Goal: Task Accomplishment & Management: Use online tool/utility

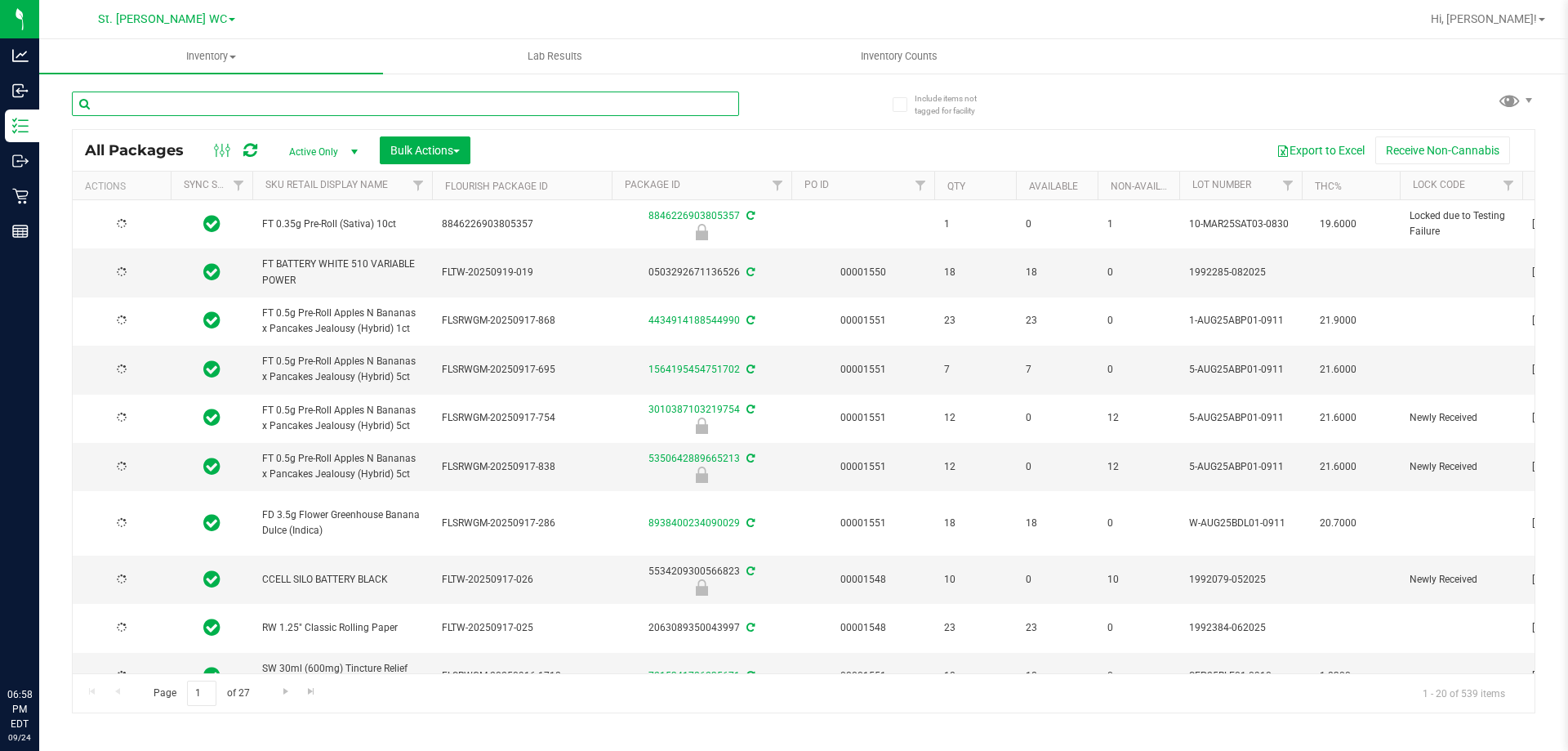
click at [178, 103] on input "text" at bounding box center [405, 104] width 667 height 24
type input "2026-03-16"
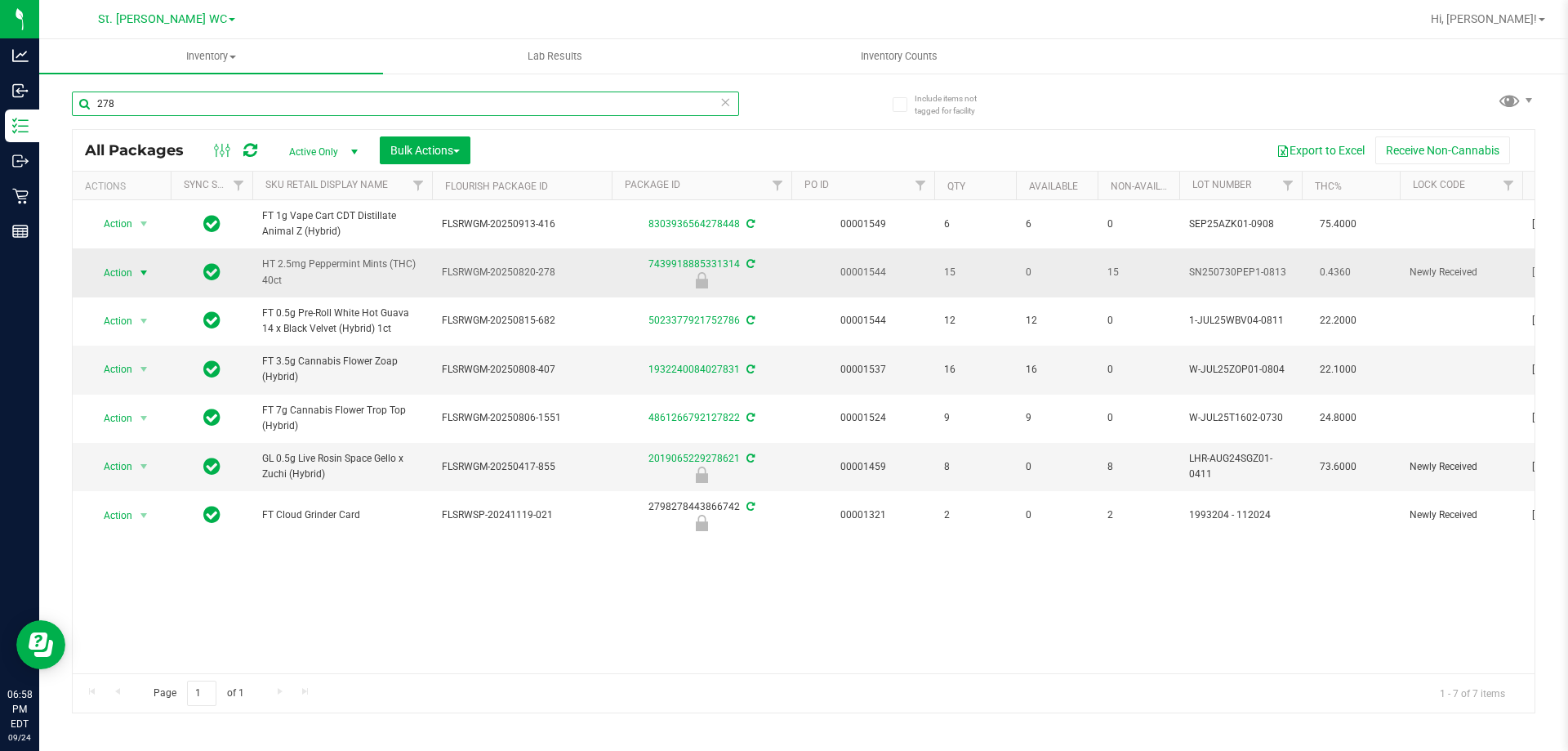
type input "278"
click at [109, 284] on span "Action" at bounding box center [110, 273] width 44 height 22
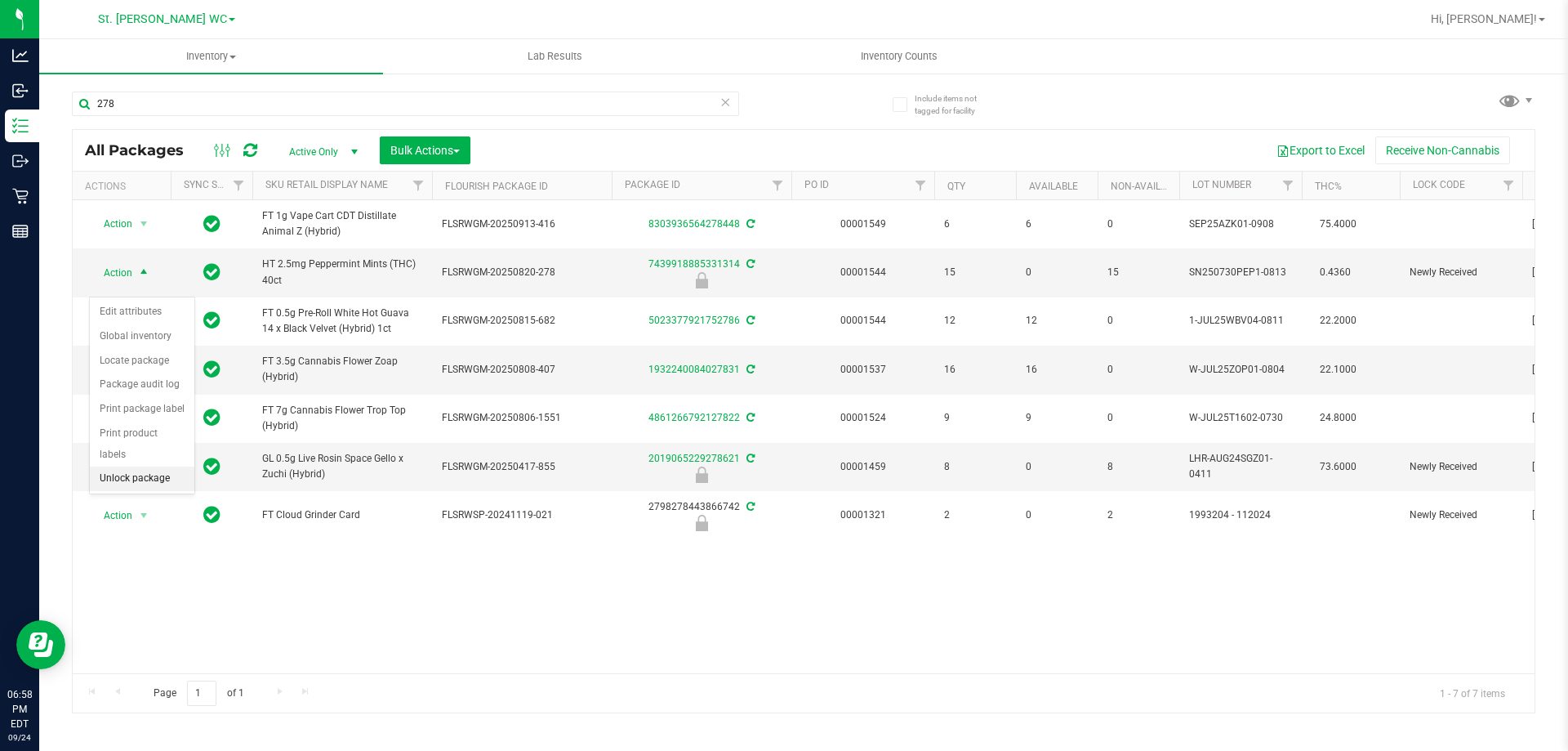
click at [148, 466] on li "Unlock package" at bounding box center [142, 478] width 105 height 24
click at [148, 279] on span "select" at bounding box center [144, 273] width 13 height 13
click at [138, 432] on li "Lock package" at bounding box center [153, 433] width 127 height 24
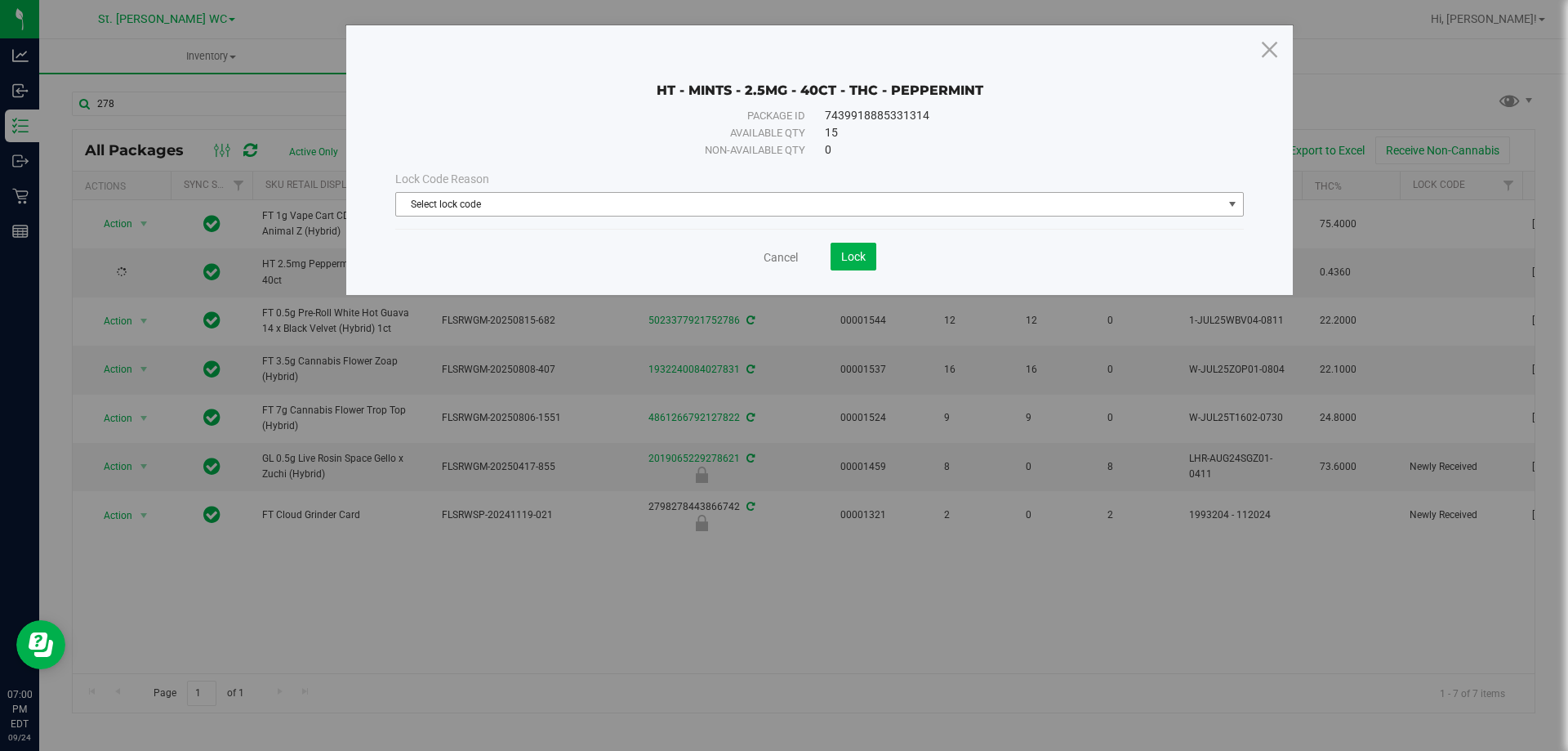
click at [538, 191] on span "Select lock code" at bounding box center [819, 204] width 848 height 24
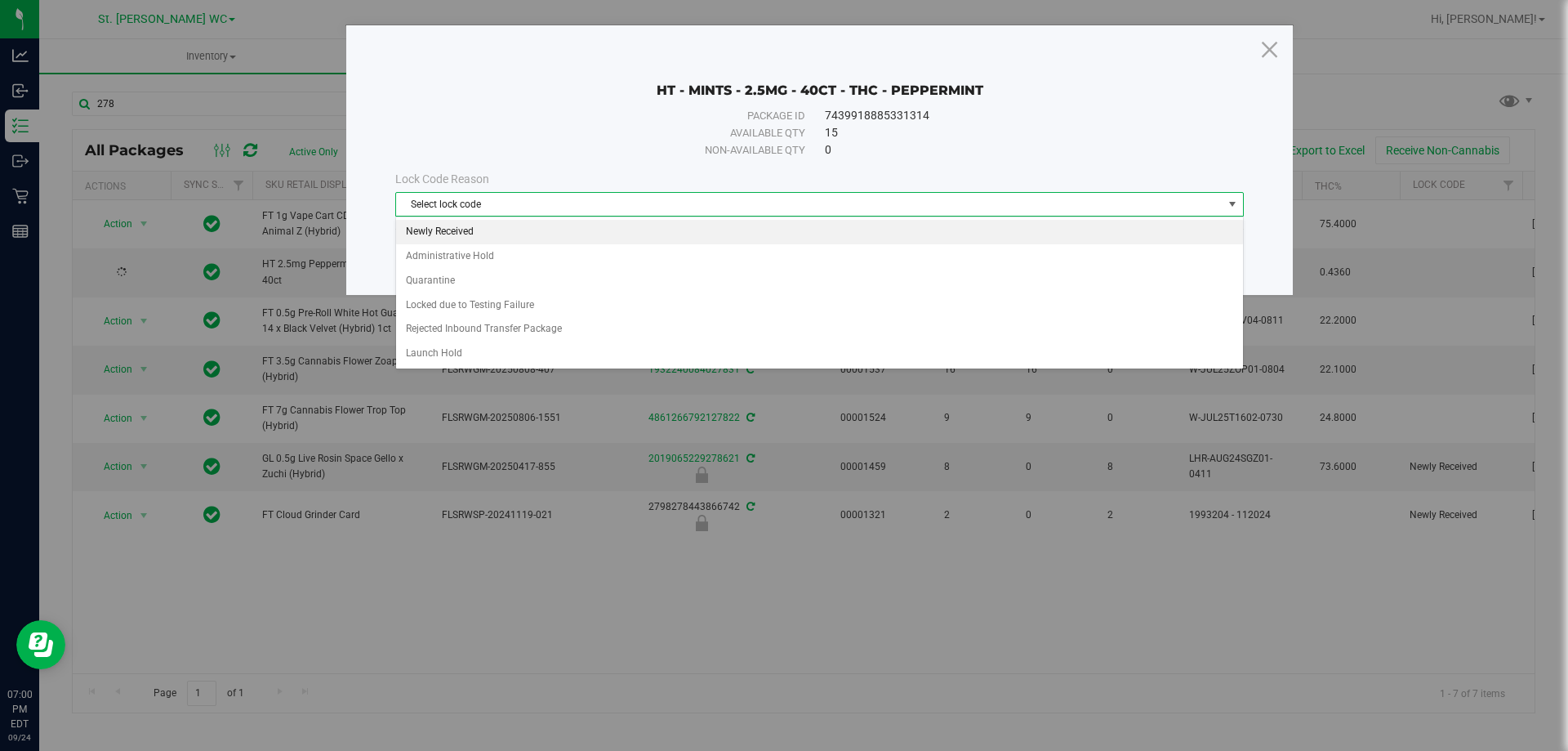
click at [494, 237] on li "Newly Received" at bounding box center [819, 232] width 847 height 24
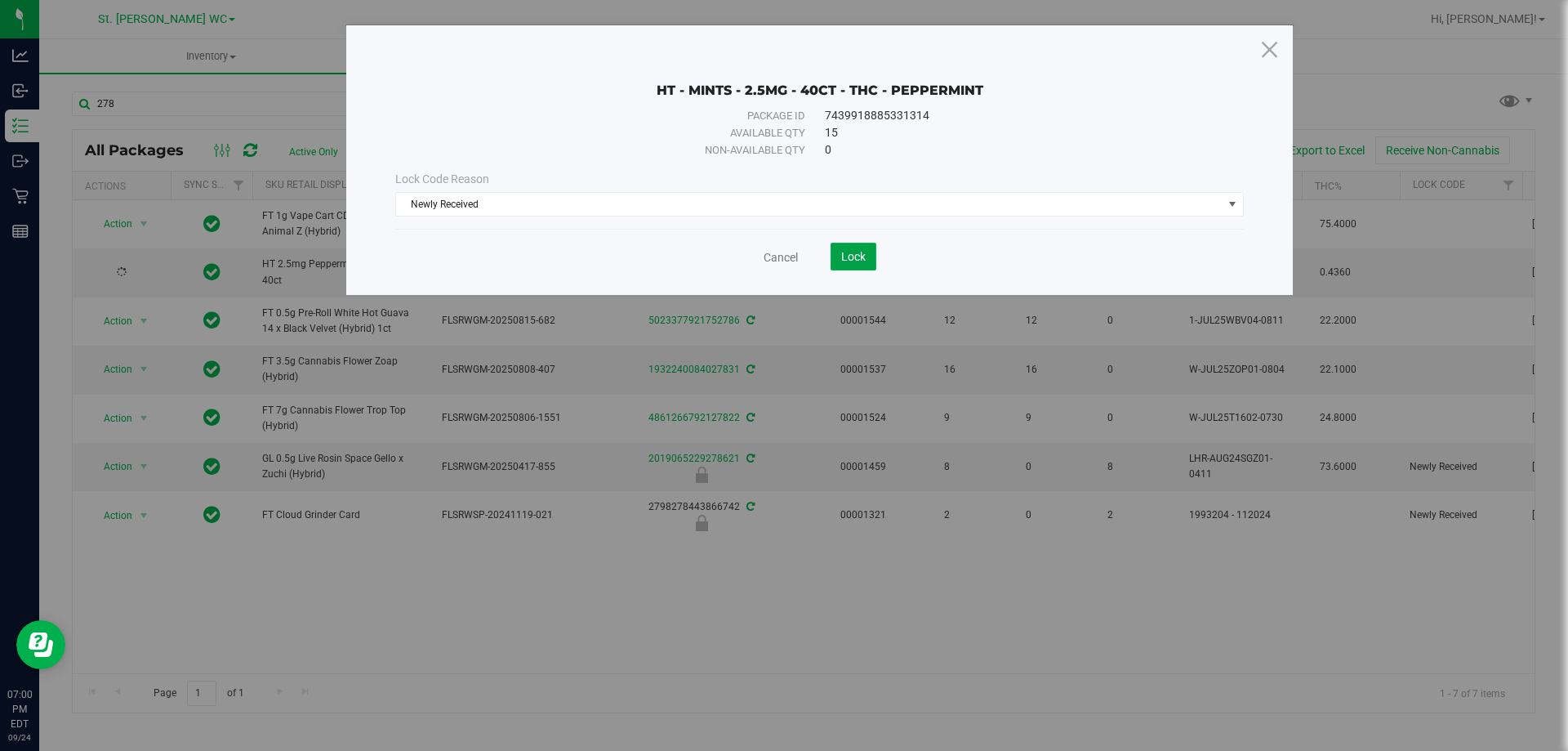
click at [867, 248] on button "Lock" at bounding box center [853, 257] width 46 height 28
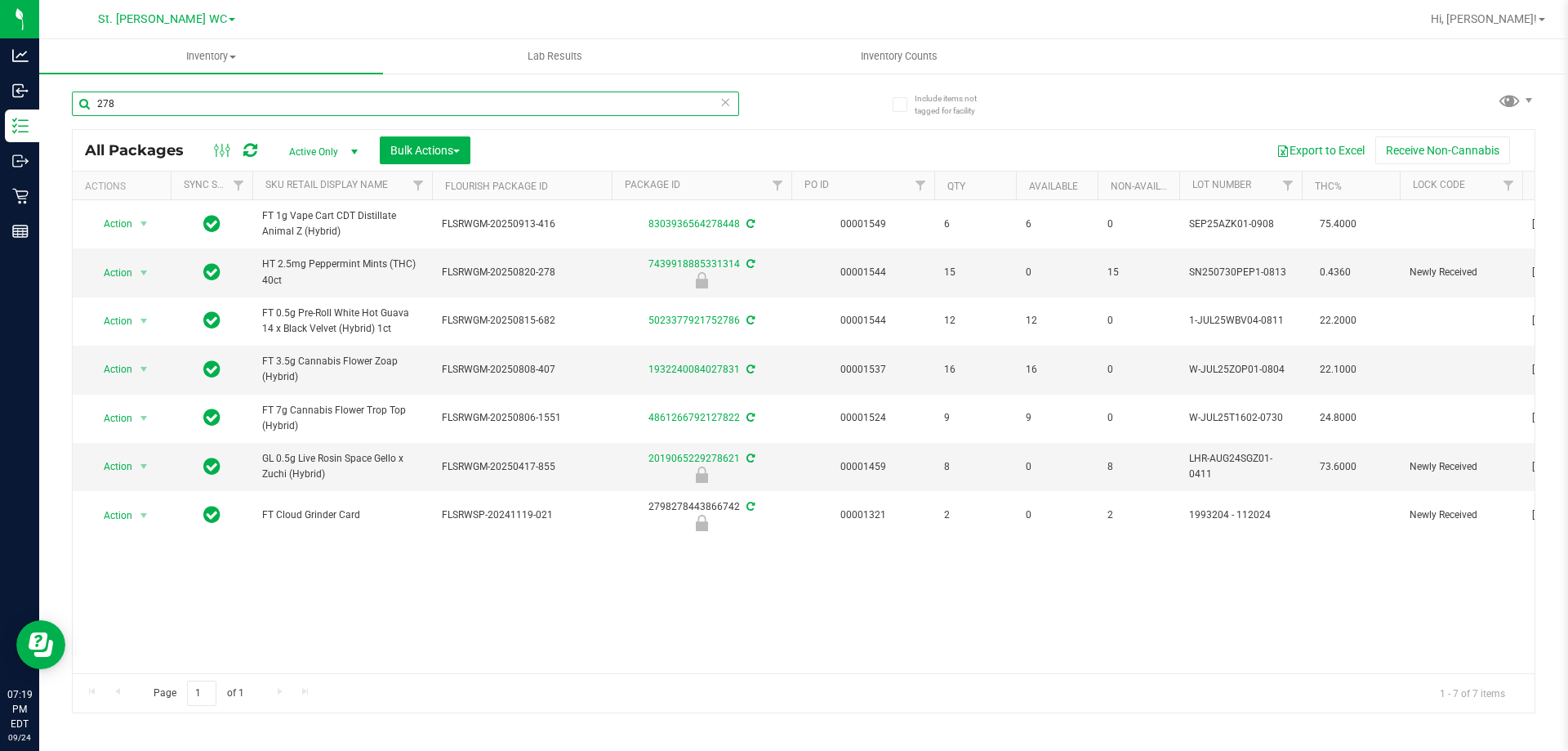
click at [389, 107] on input "278" at bounding box center [405, 104] width 667 height 24
click at [392, 114] on input "278" at bounding box center [405, 104] width 667 height 24
click at [393, 104] on input "278" at bounding box center [405, 104] width 667 height 24
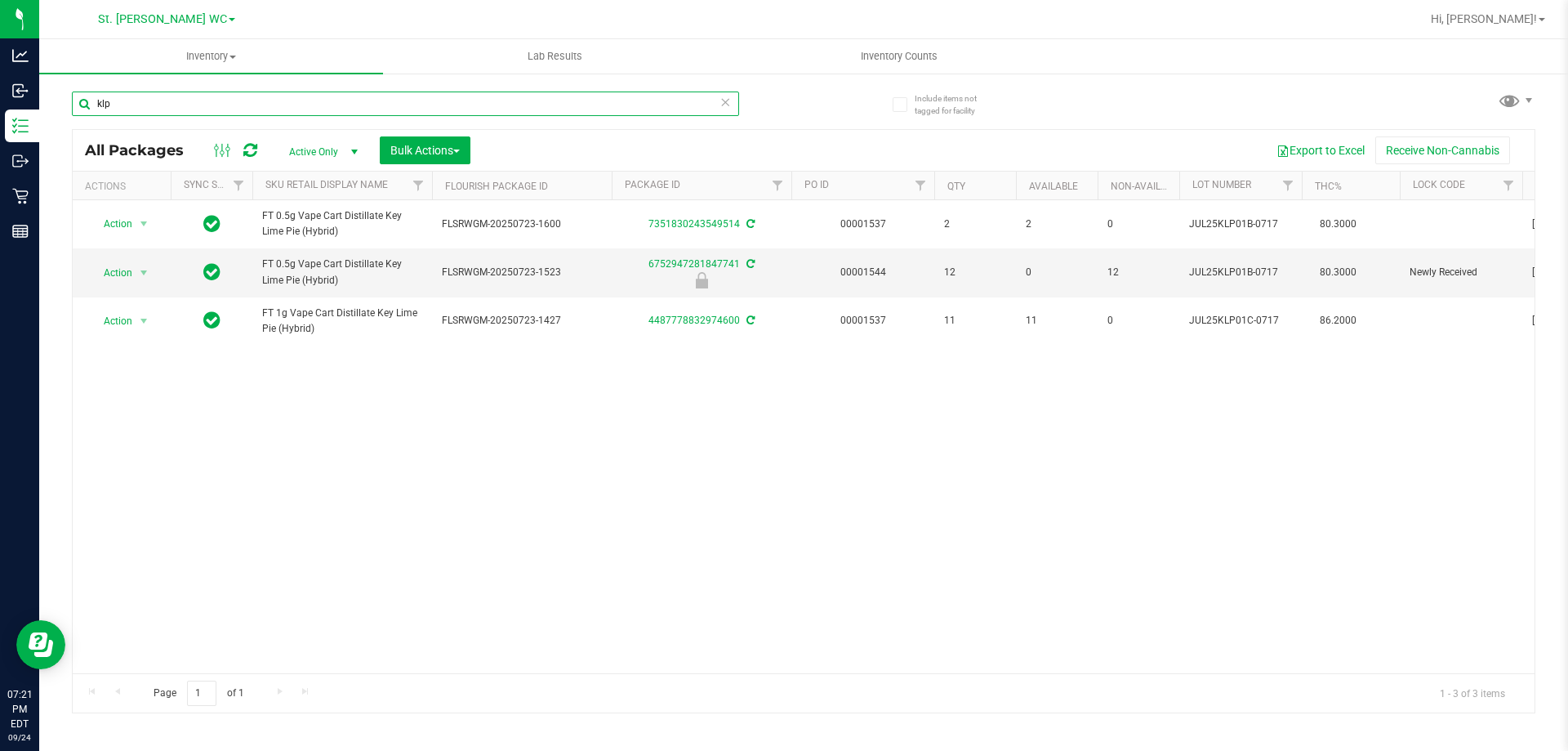
click at [559, 105] on input "klp" at bounding box center [405, 104] width 667 height 24
click at [564, 104] on input "klp" at bounding box center [405, 104] width 667 height 24
click at [566, 98] on input "klp" at bounding box center [405, 104] width 667 height 24
type input "r"
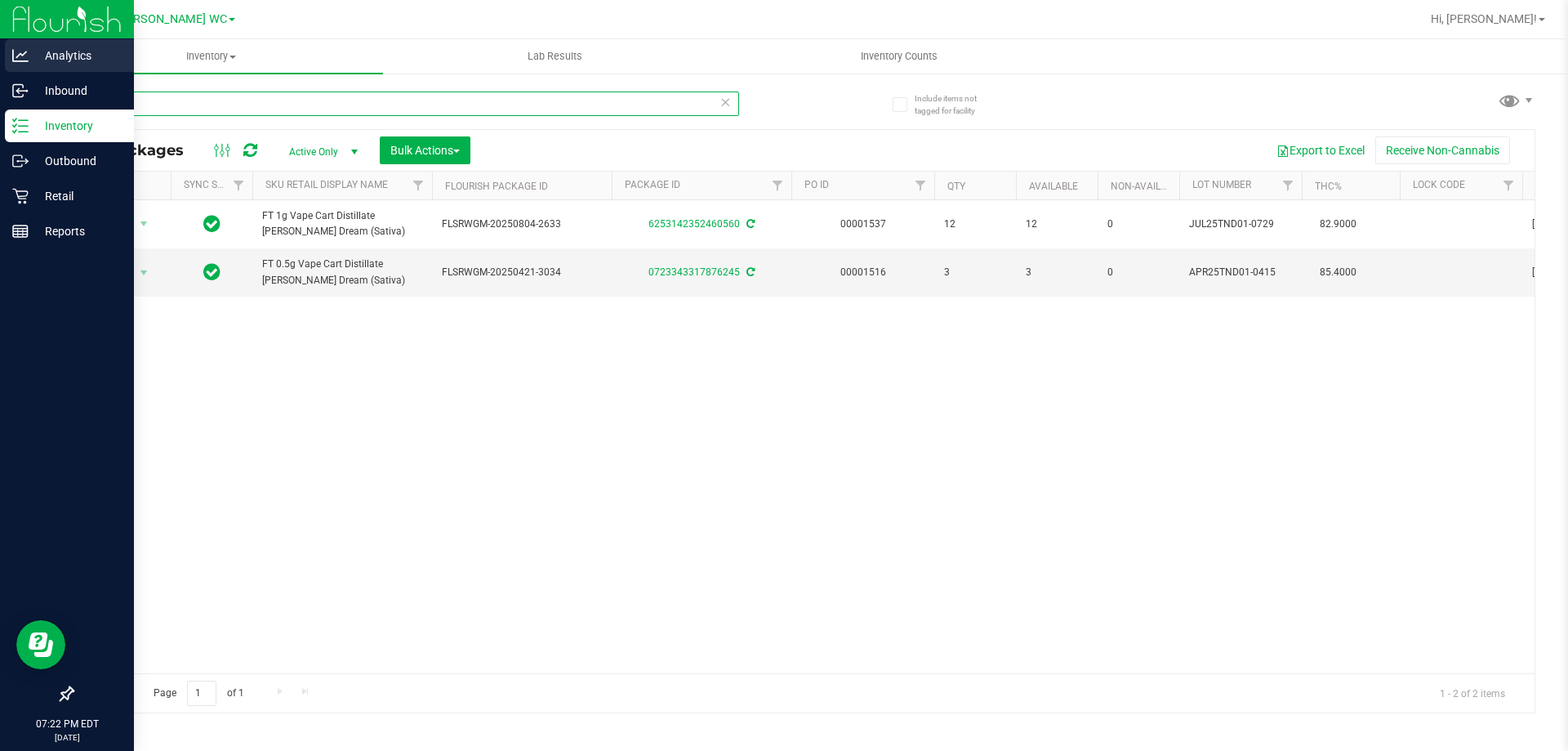
type input "tnd"
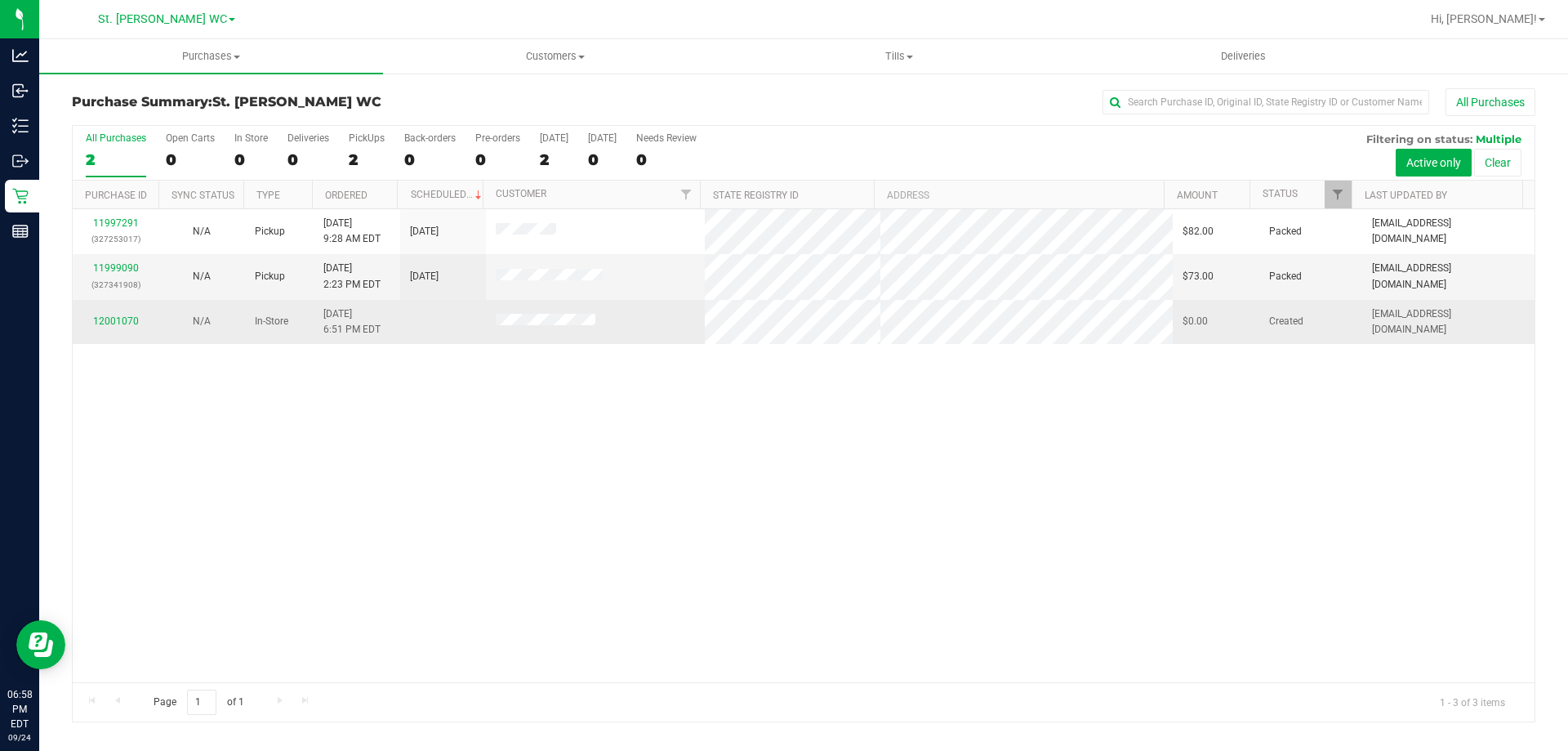
click at [107, 315] on div "12001070" at bounding box center [115, 321] width 66 height 16
click at [107, 319] on link "12001070" at bounding box center [116, 320] width 46 height 11
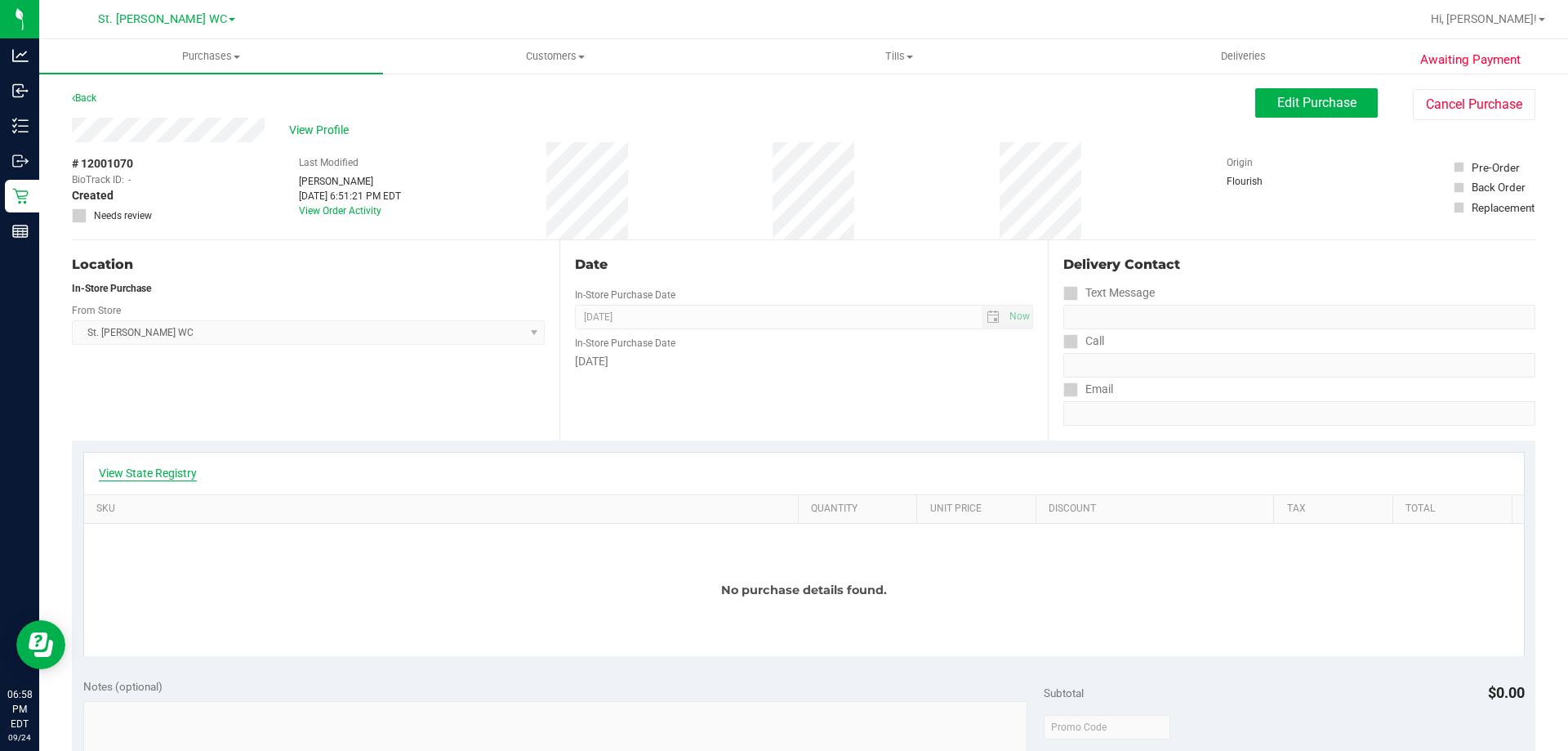
click at [132, 472] on link "View State Registry" at bounding box center [148, 472] width 98 height 16
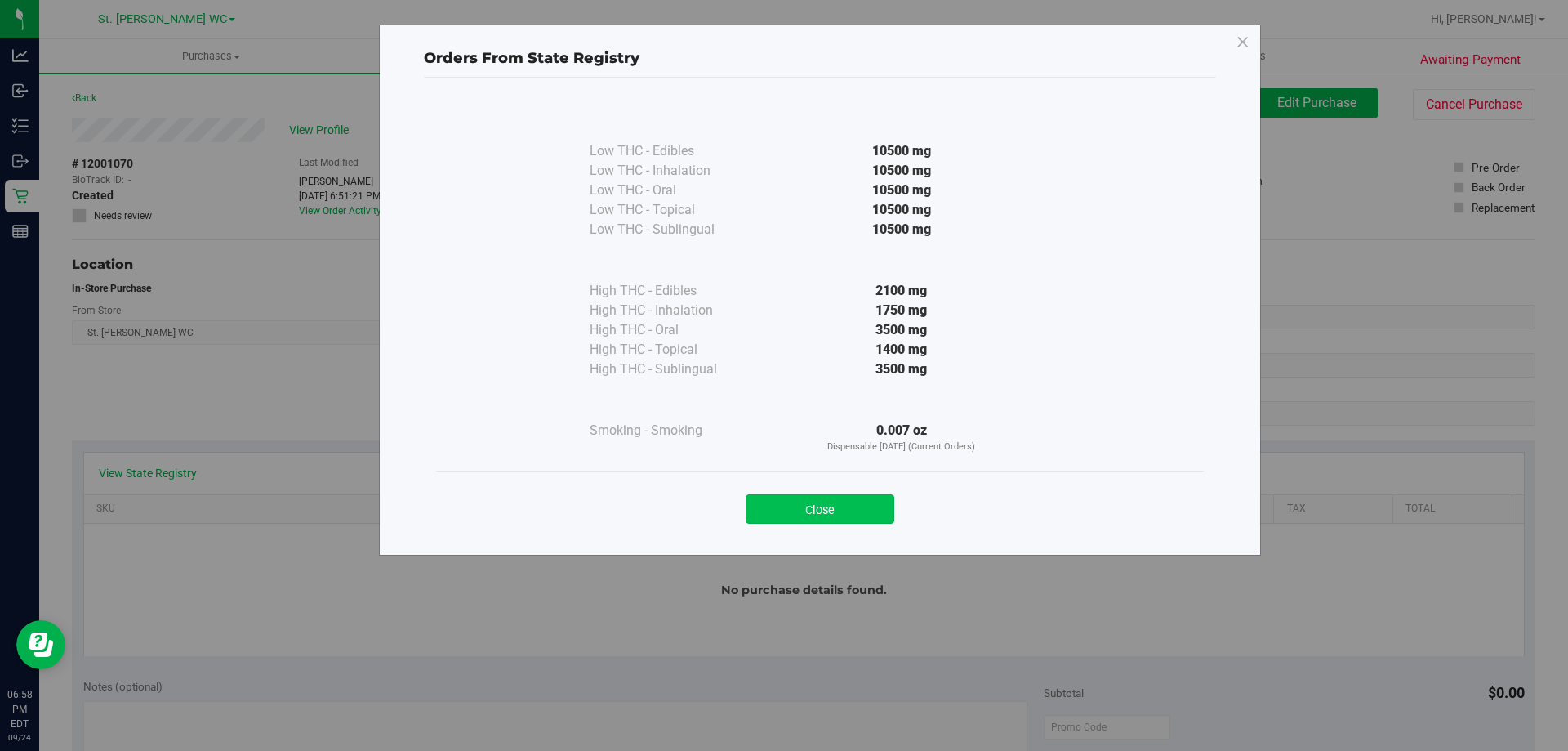
click at [836, 517] on button "Close" at bounding box center [819, 508] width 148 height 29
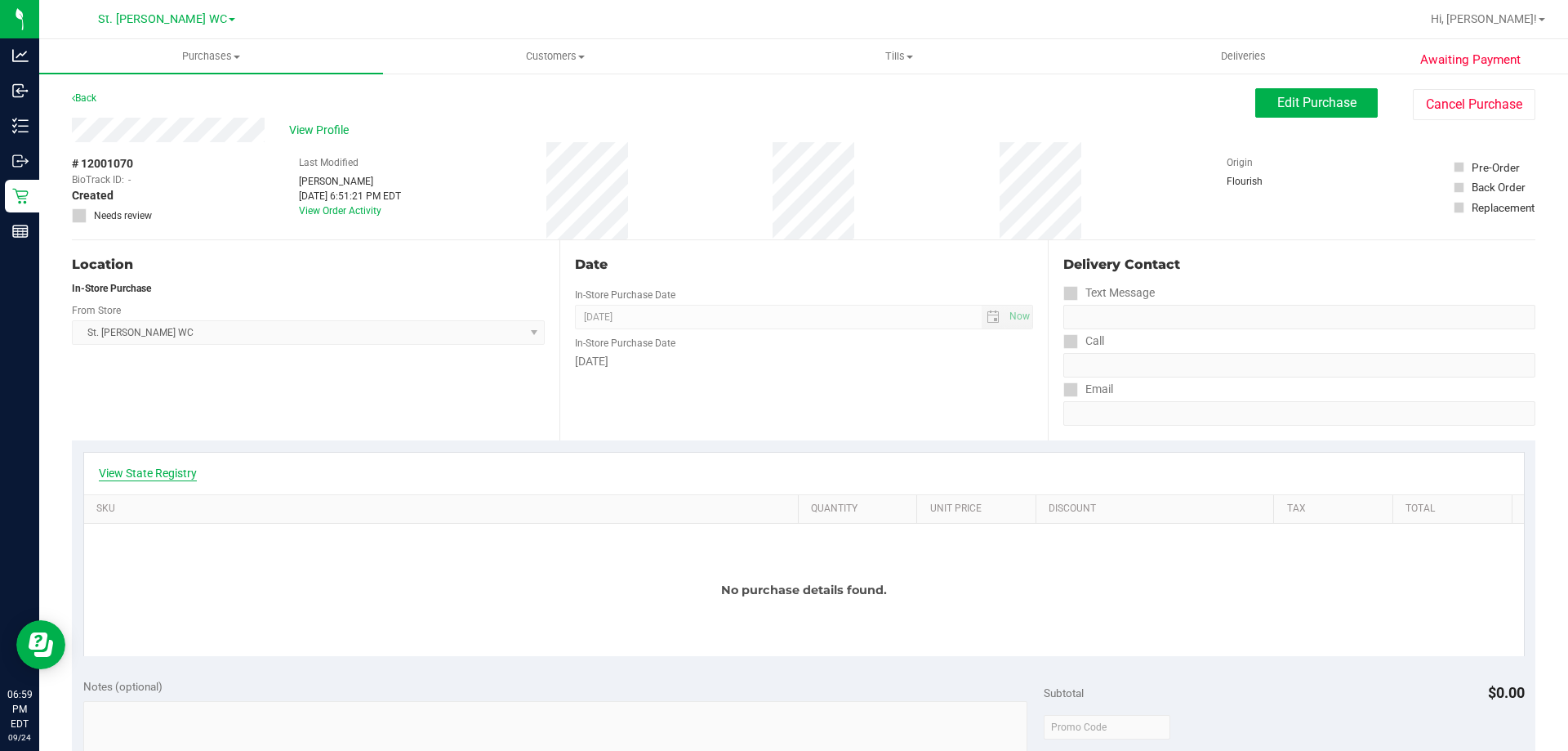
click at [157, 474] on link "View State Registry" at bounding box center [148, 472] width 98 height 16
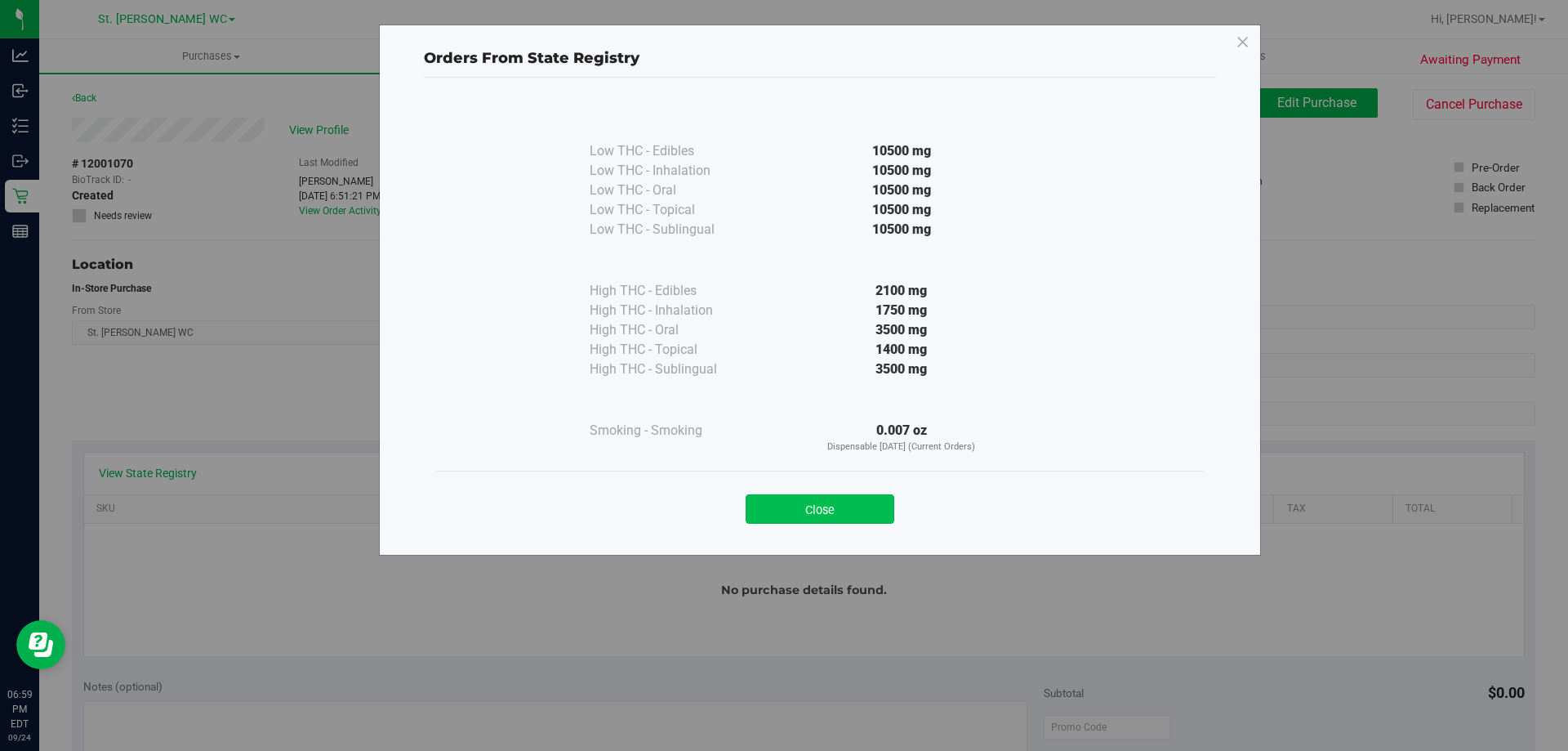
click at [833, 508] on button "Close" at bounding box center [819, 508] width 148 height 29
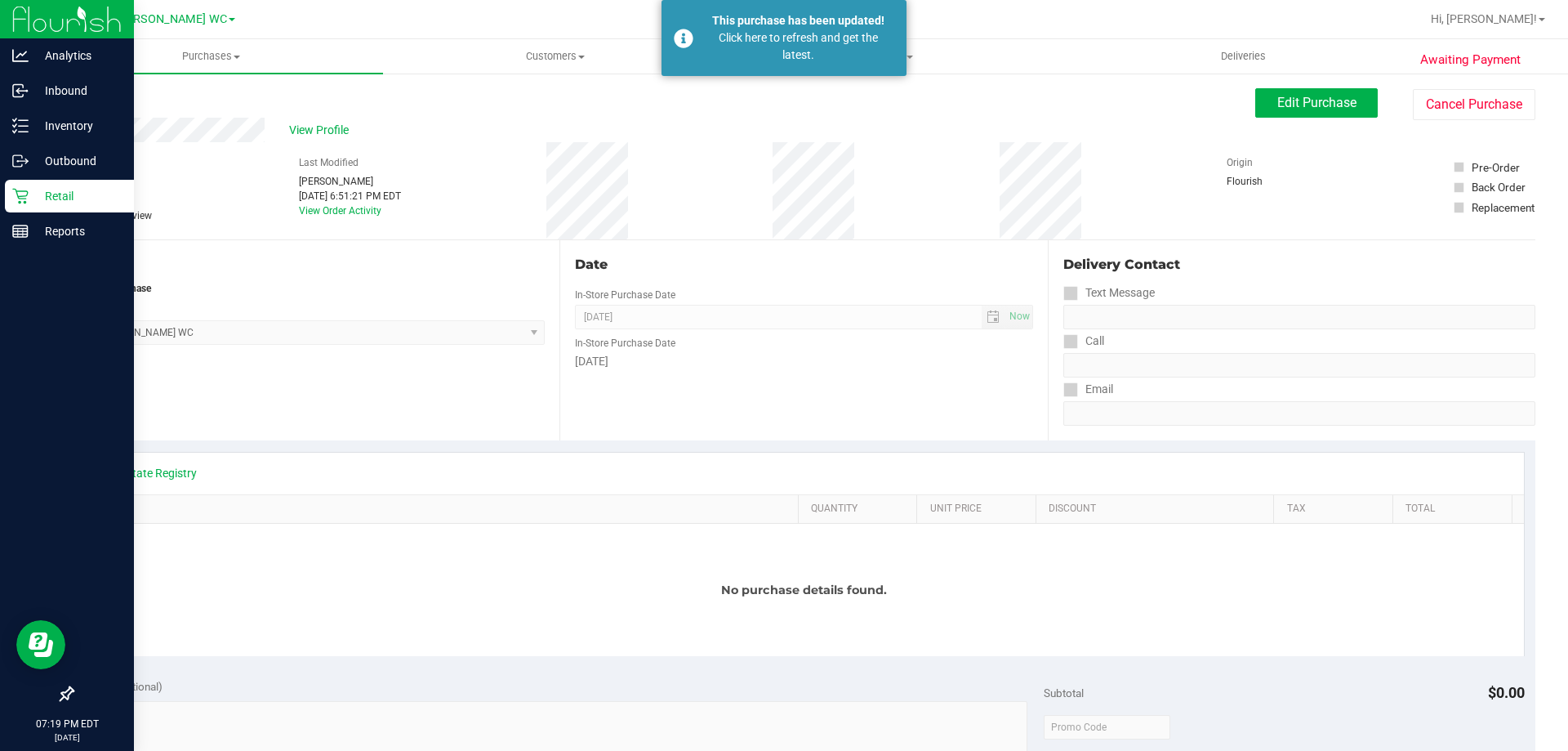
click at [30, 186] on p "Retail" at bounding box center [78, 195] width 98 height 20
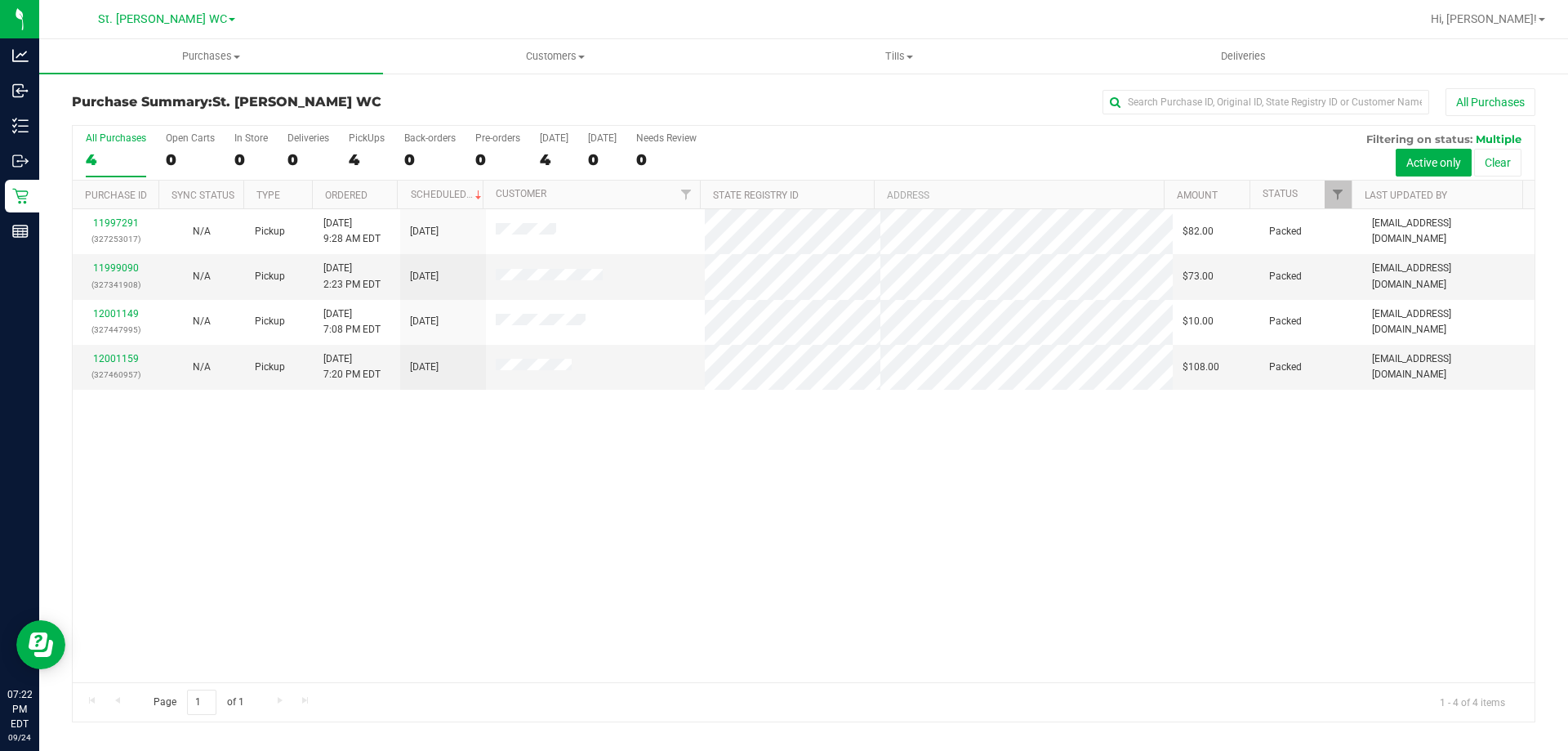
click at [855, 533] on div "11997291 (327253017) N/A Pickup [DATE] 9:28 AM EDT 9/24/2025 $82.00 Packed [EMA…" at bounding box center [803, 446] width 1462 height 473
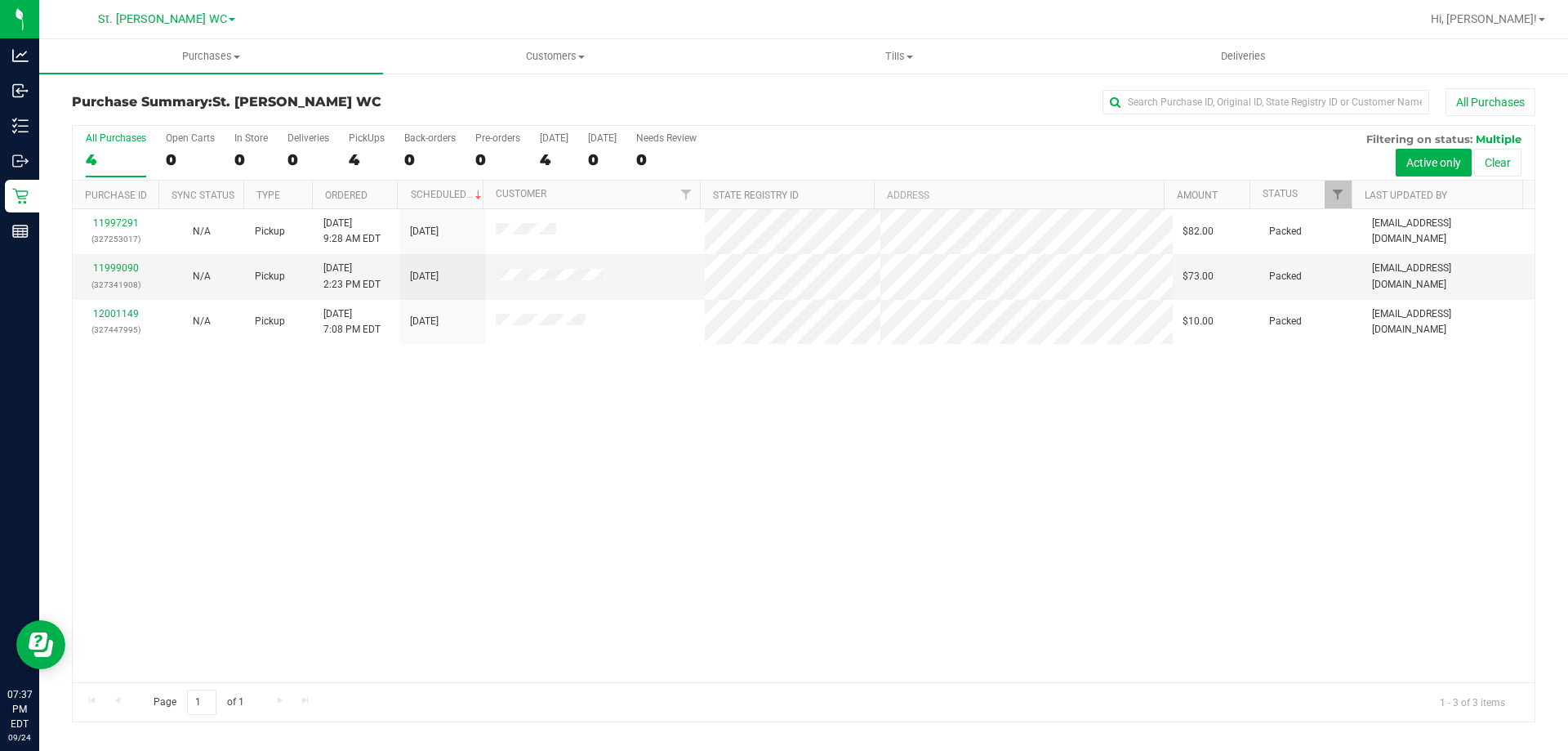
click at [623, 504] on div "11997291 (327253017) N/A Pickup [DATE] 9:28 AM EDT 9/24/2025 $82.00 Packed [EMA…" at bounding box center [803, 446] width 1462 height 473
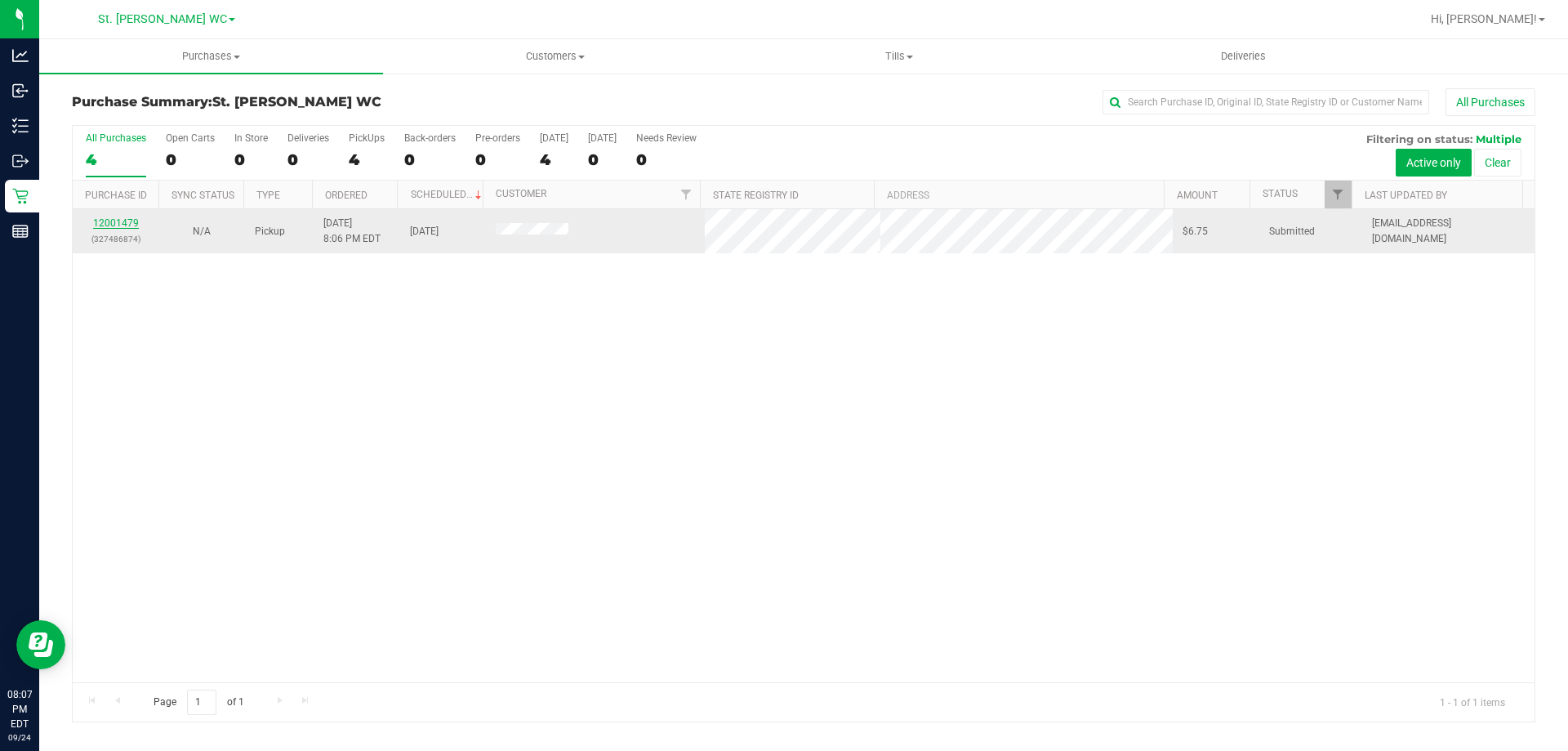
click at [116, 227] on link "12001479" at bounding box center [116, 223] width 46 height 11
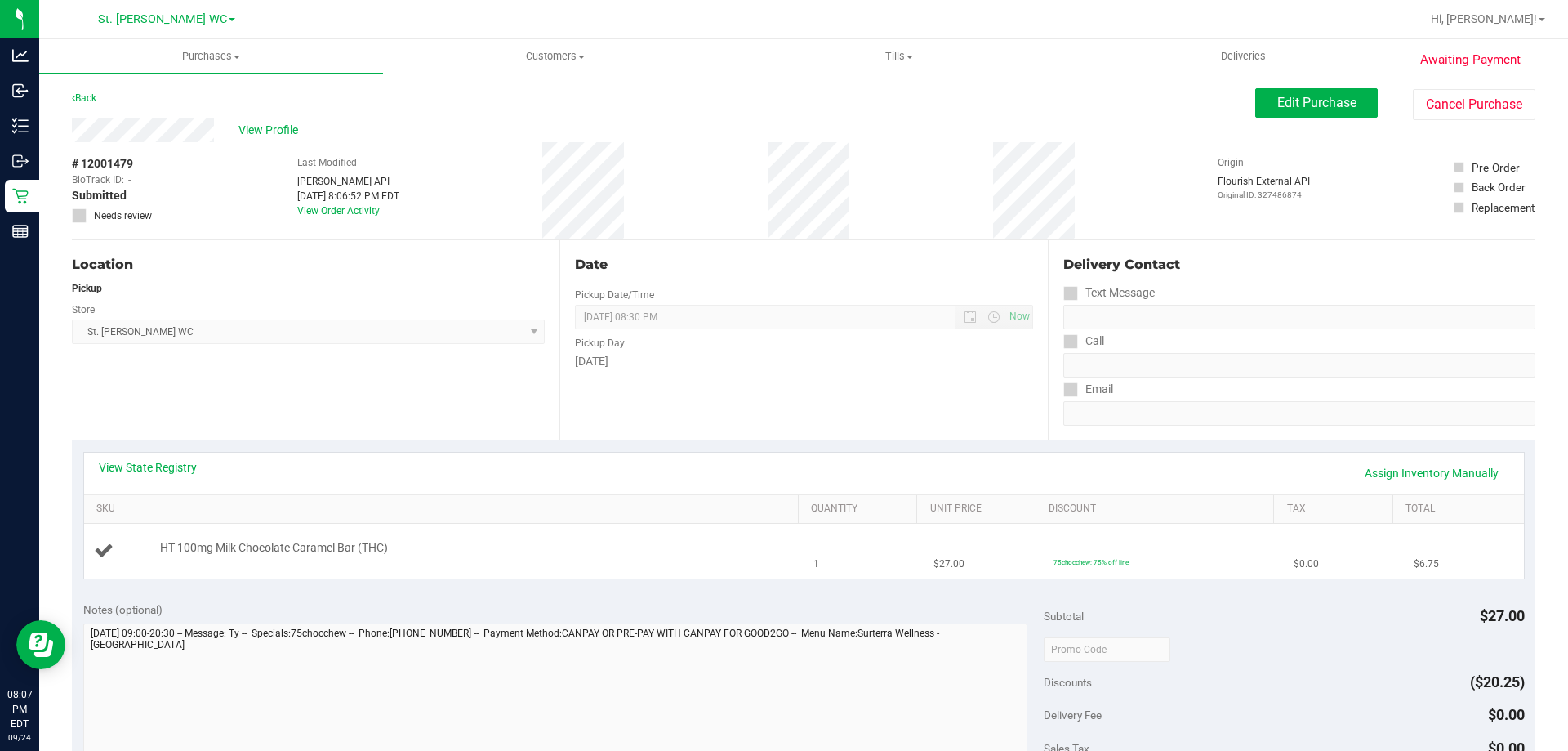
click at [1183, 566] on td "75chocchew: 75% off line" at bounding box center [1163, 550] width 240 height 55
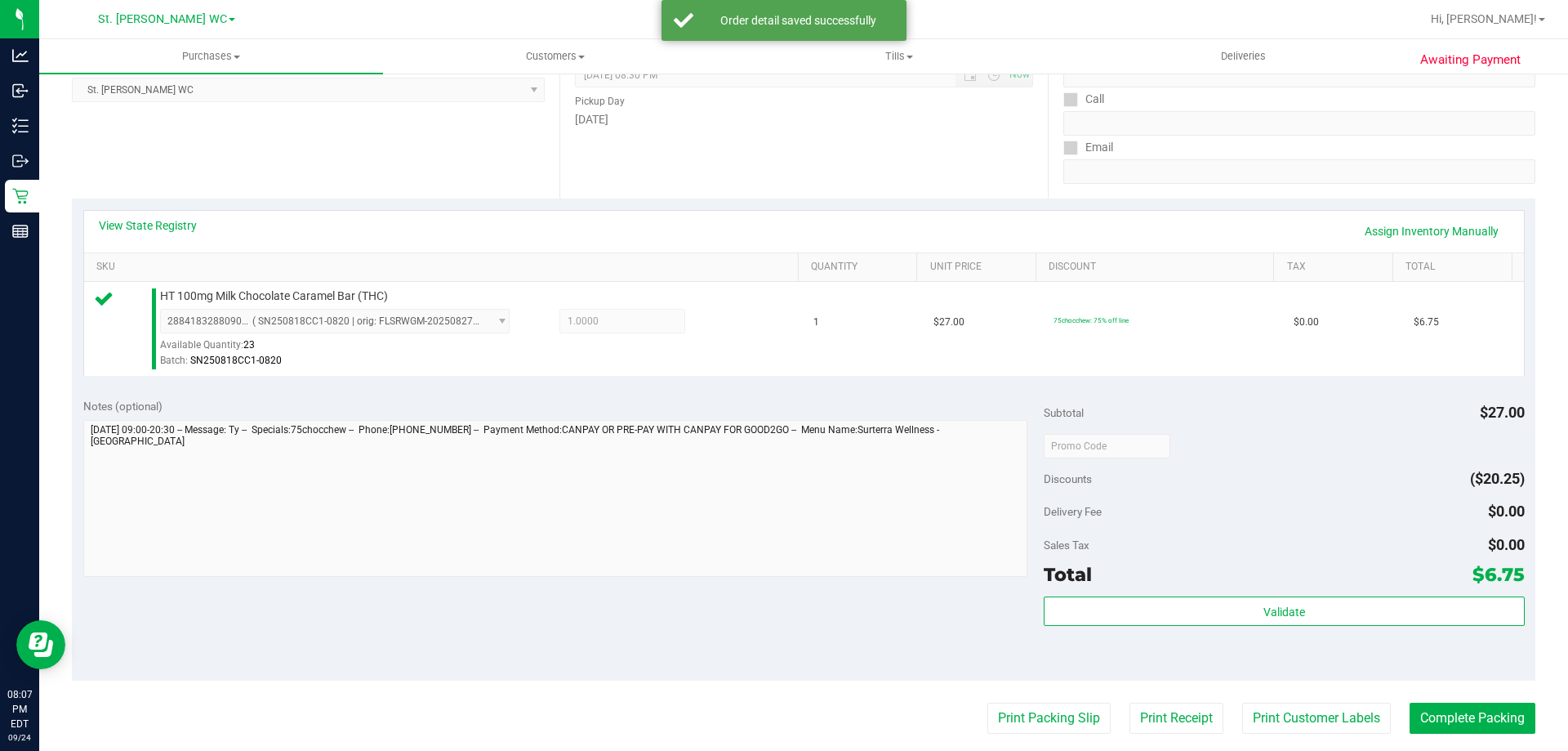
scroll to position [248, 0]
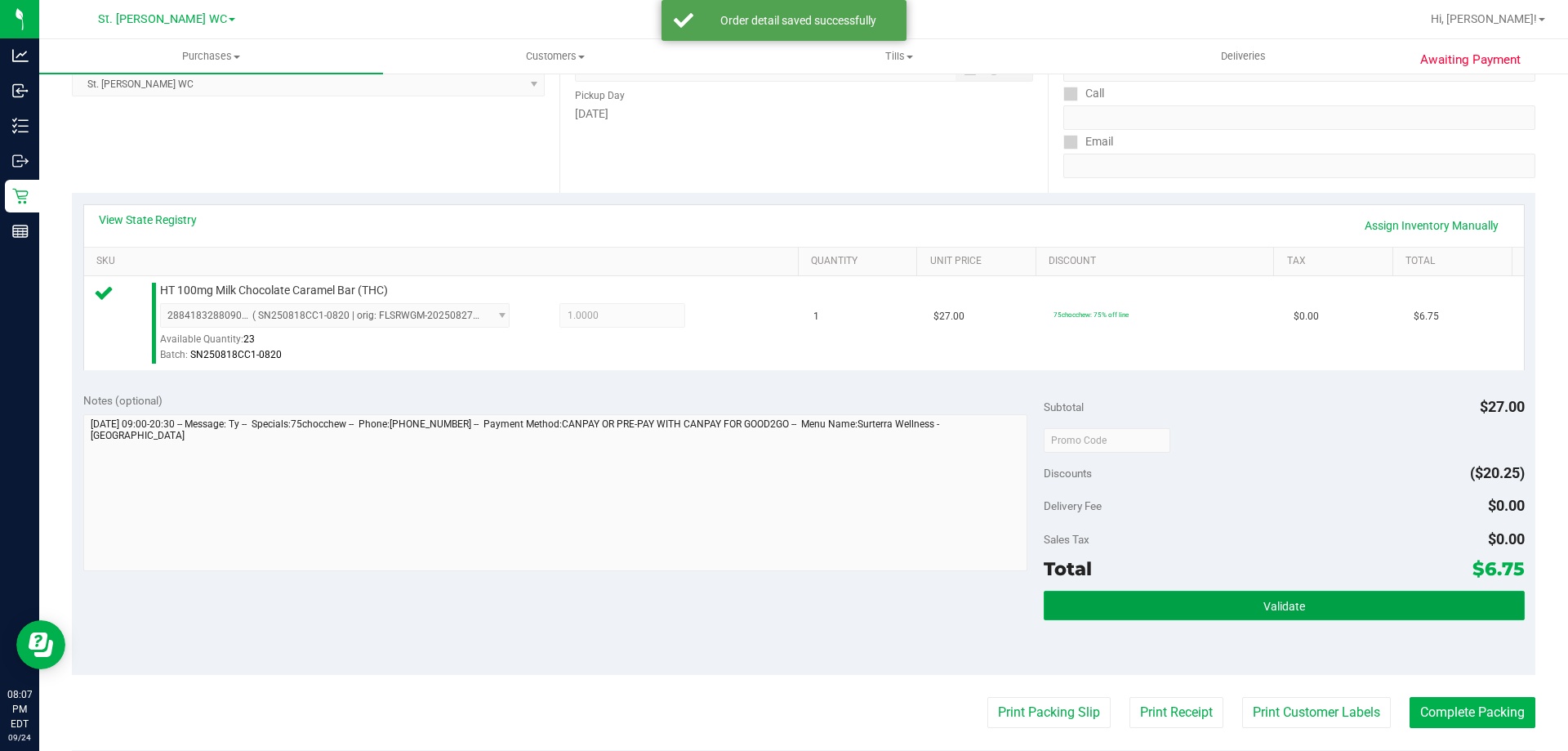
click at [1380, 597] on button "Validate" at bounding box center [1283, 604] width 480 height 29
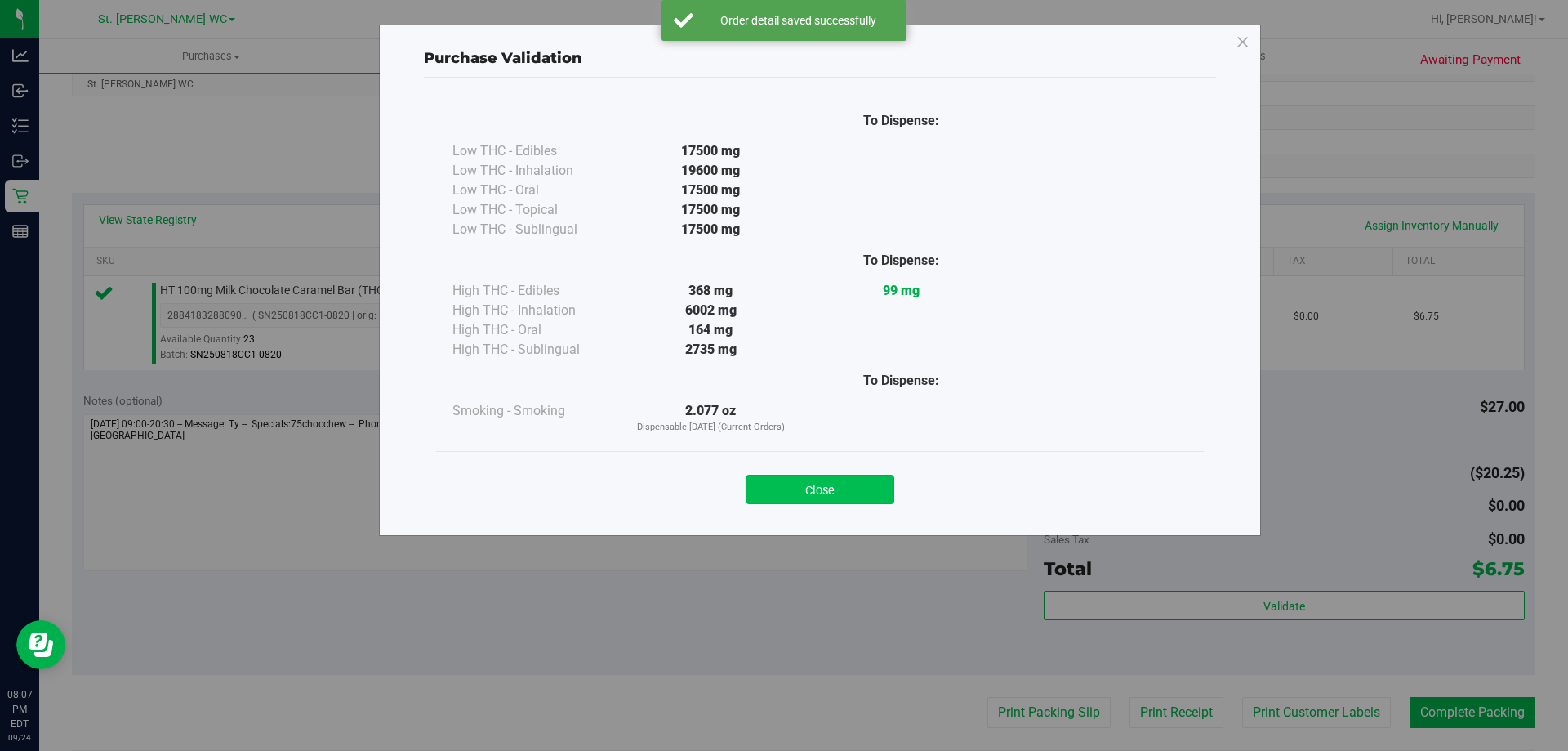
click at [840, 496] on button "Close" at bounding box center [819, 489] width 148 height 29
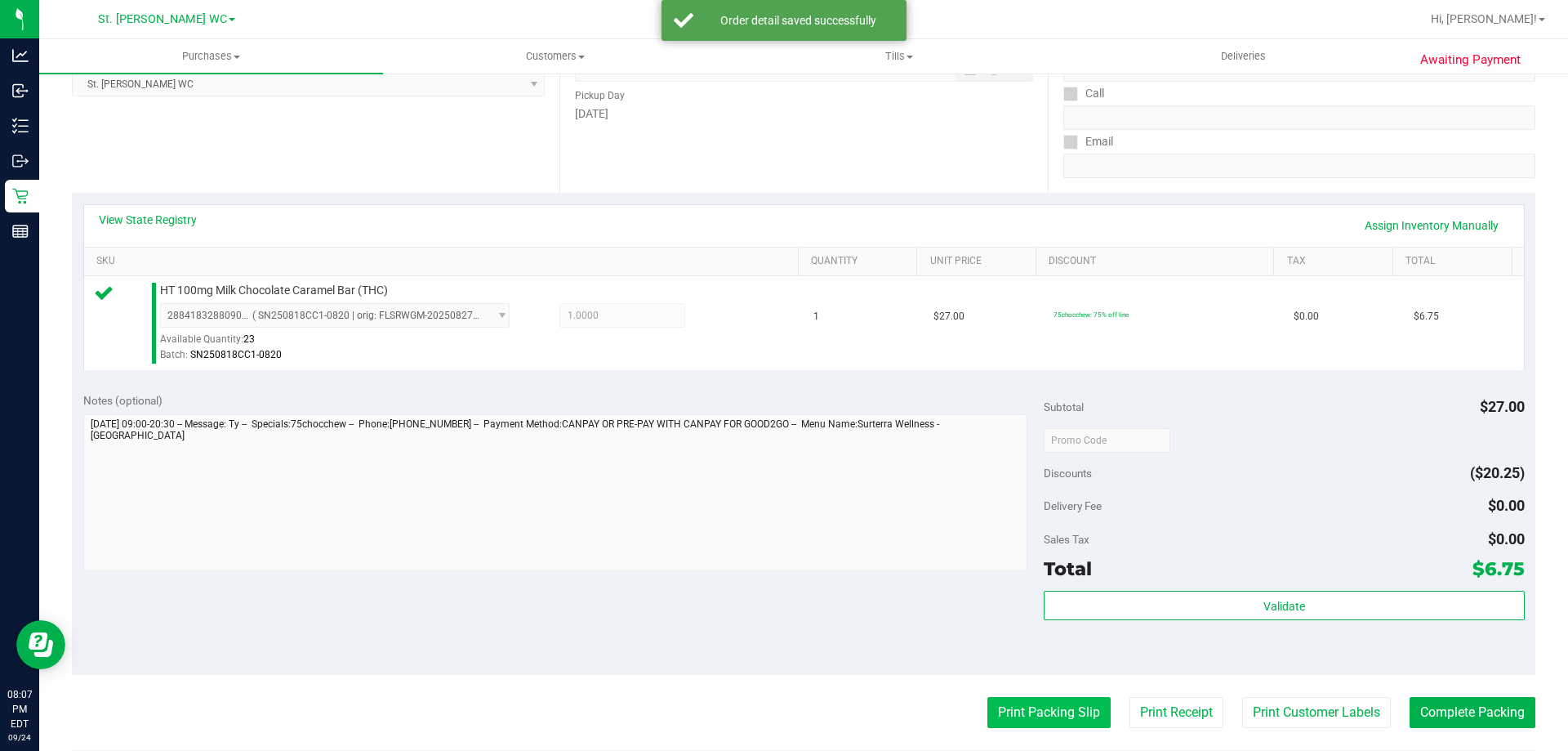
click at [1034, 713] on button "Print Packing Slip" at bounding box center [1049, 712] width 123 height 31
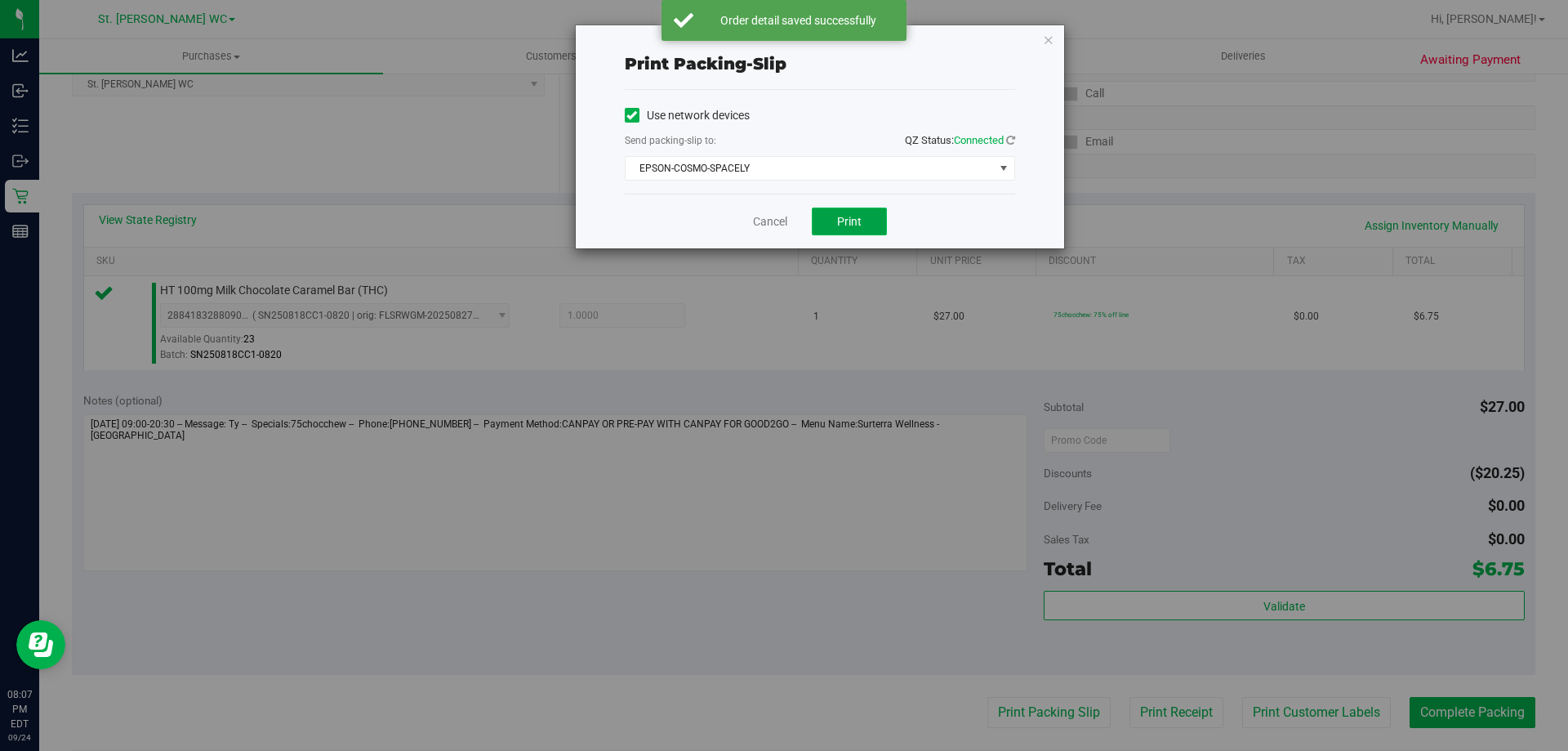
click at [868, 227] on button "Print" at bounding box center [849, 221] width 75 height 28
click at [766, 227] on link "Cancel" at bounding box center [770, 221] width 35 height 17
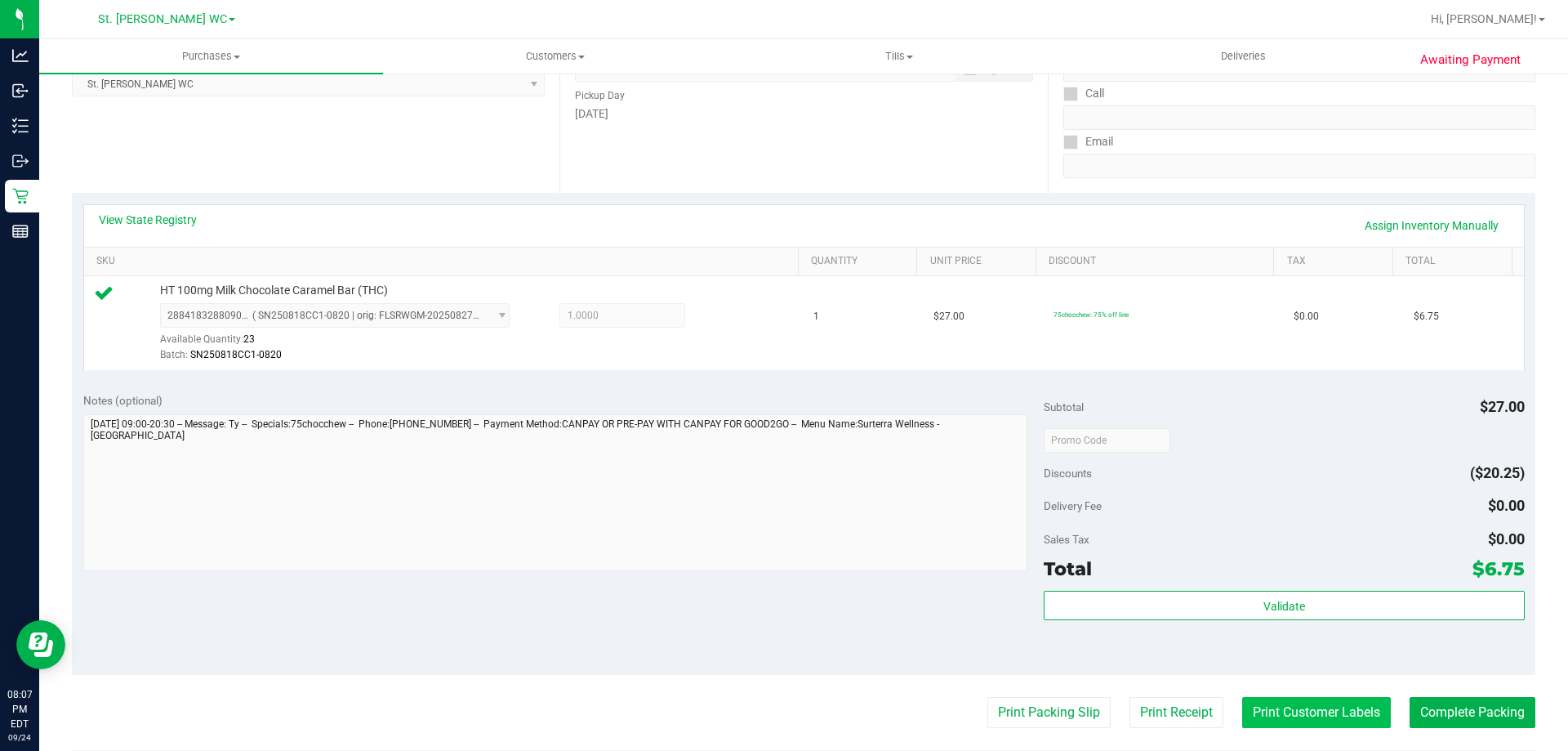
click at [1304, 698] on button "Print Customer Labels" at bounding box center [1316, 712] width 148 height 31
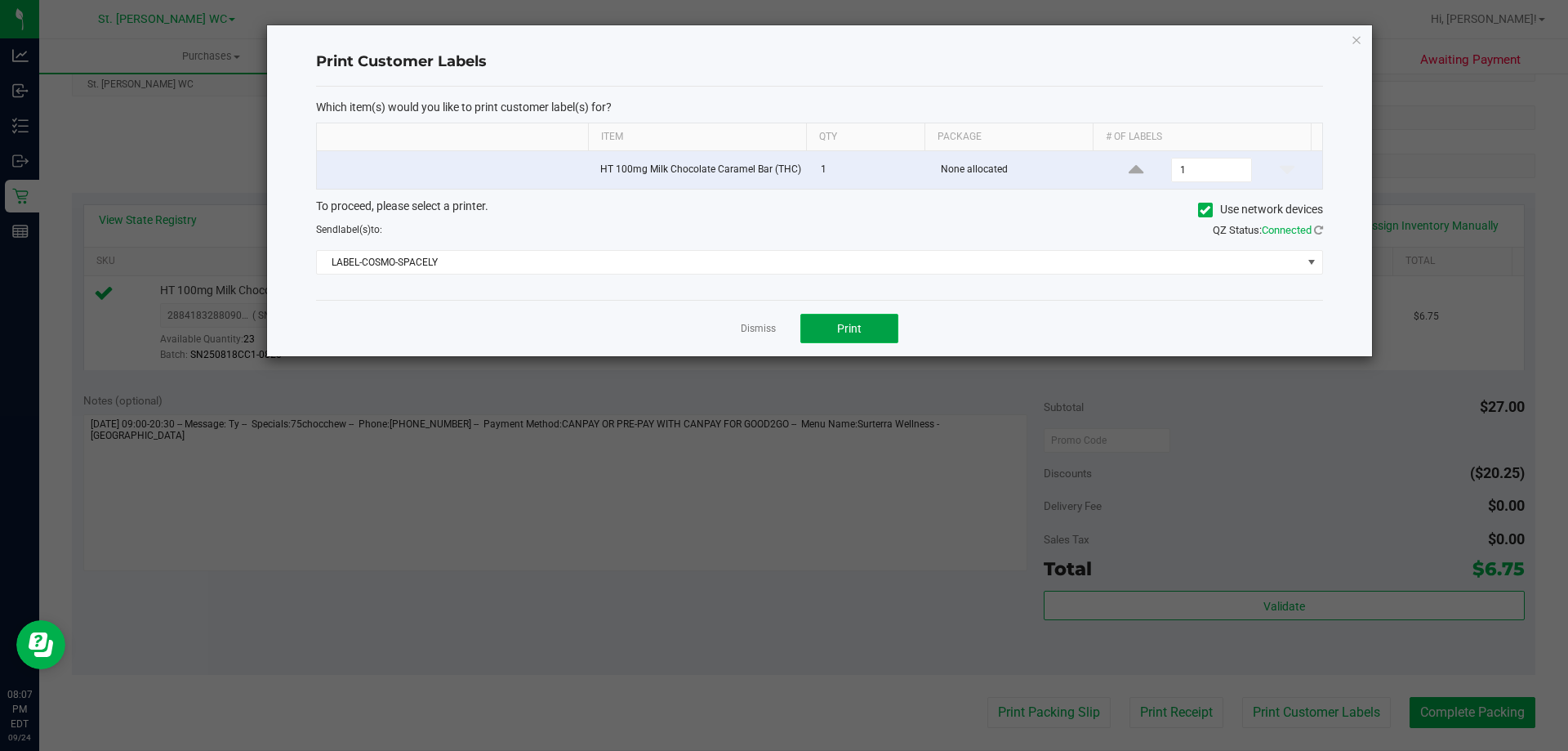
click at [860, 319] on button "Print" at bounding box center [849, 328] width 98 height 29
click at [744, 325] on link "Dismiss" at bounding box center [758, 328] width 35 height 14
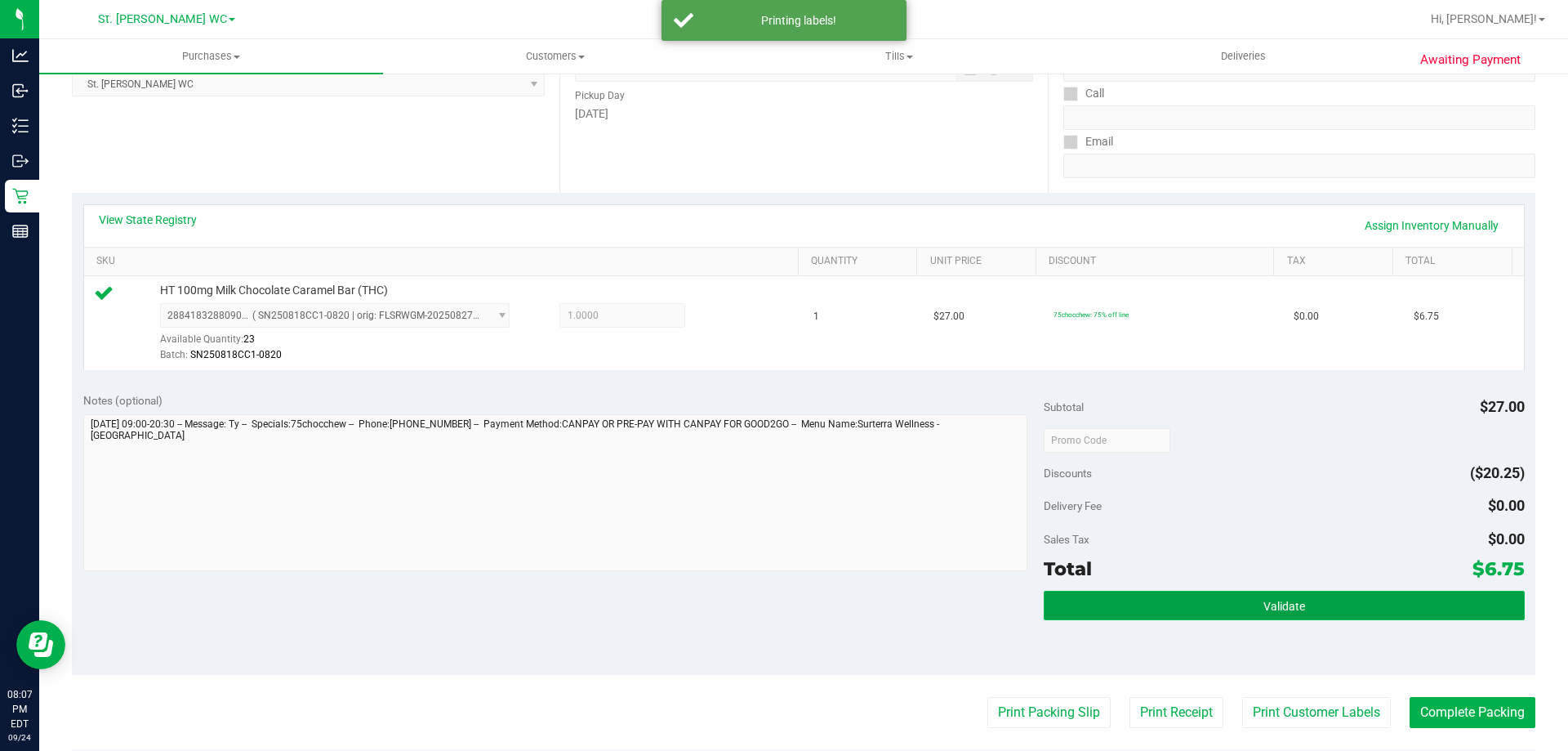
click at [1361, 598] on button "Validate" at bounding box center [1283, 604] width 480 height 29
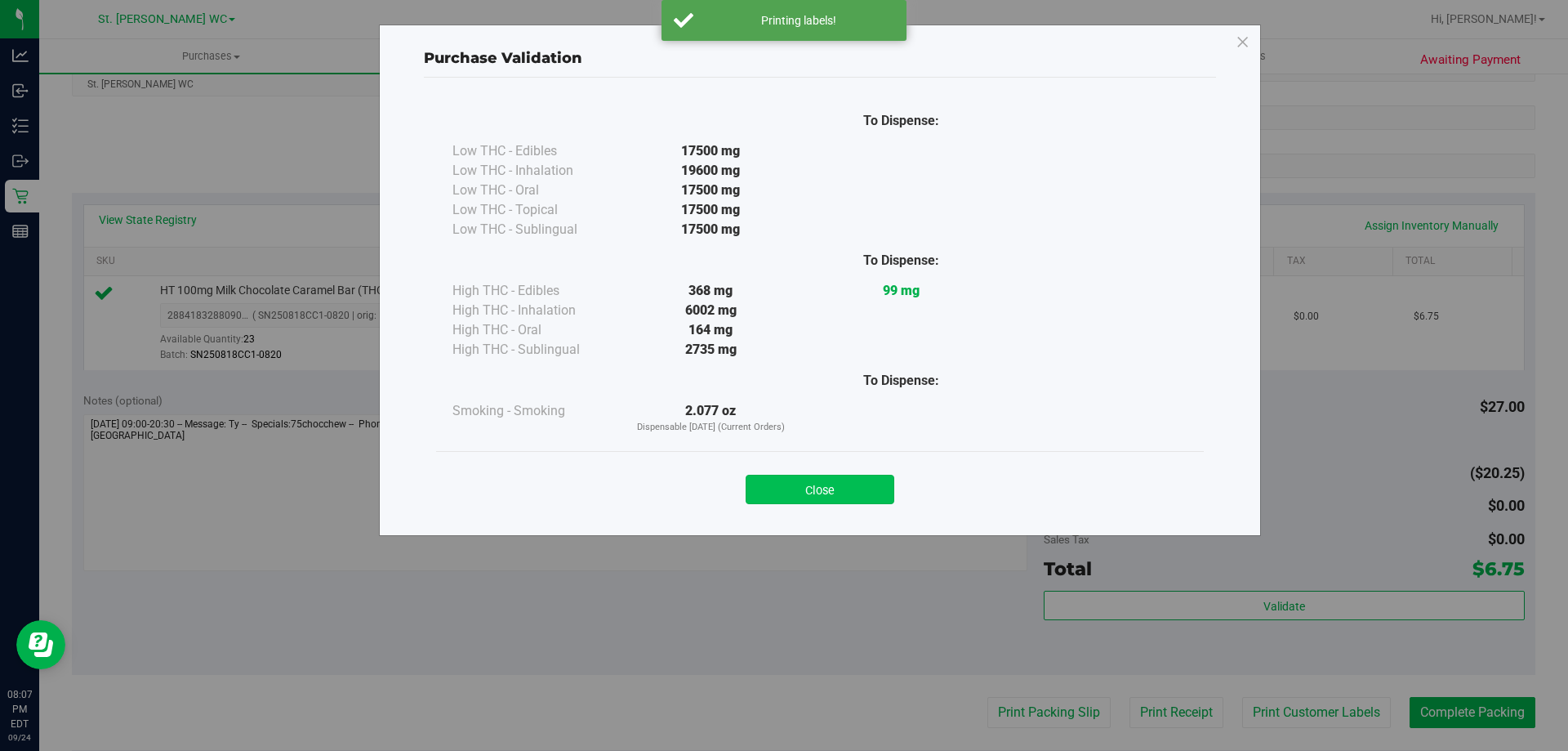
click at [861, 489] on button "Close" at bounding box center [819, 489] width 148 height 29
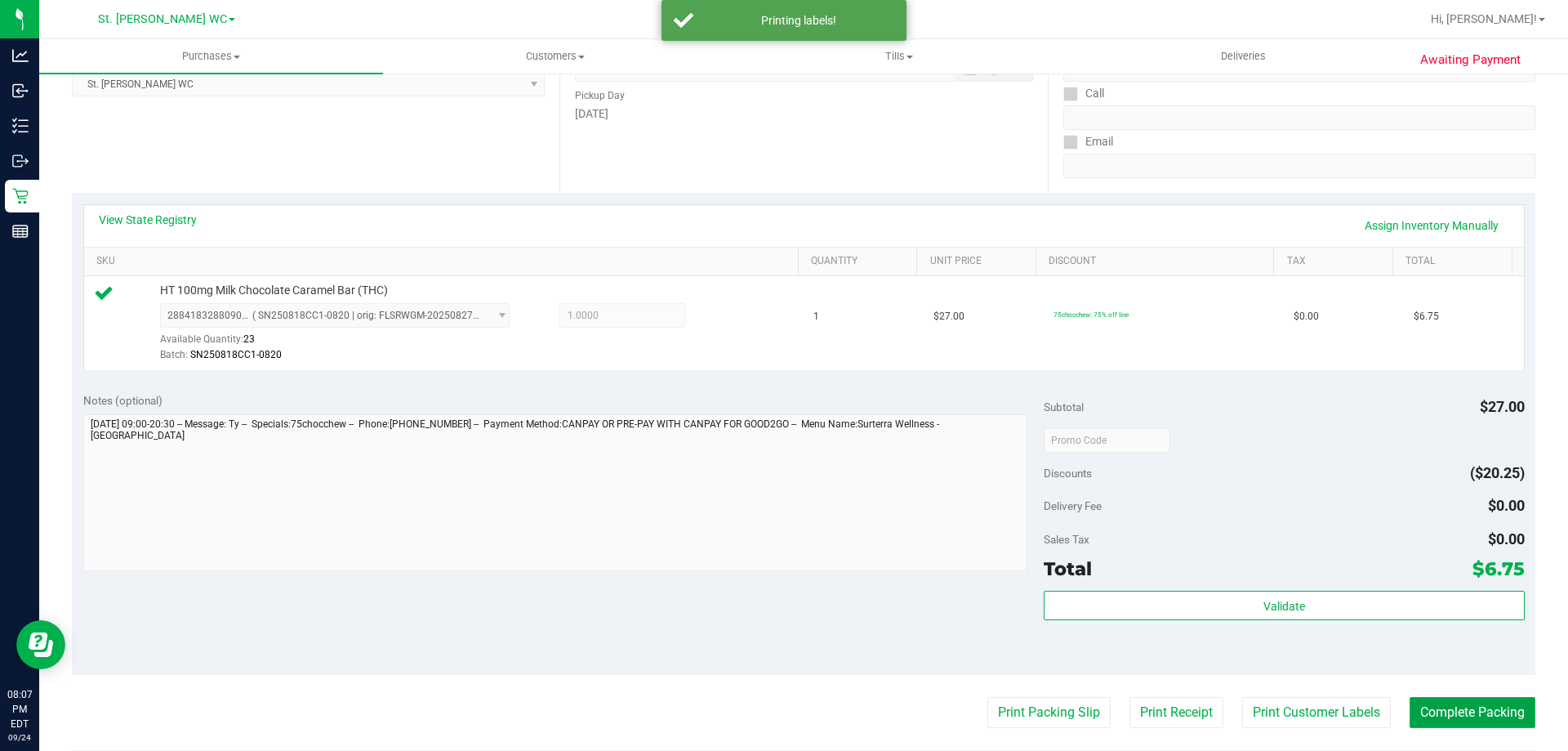
click at [1481, 701] on button "Complete Packing" at bounding box center [1472, 712] width 126 height 31
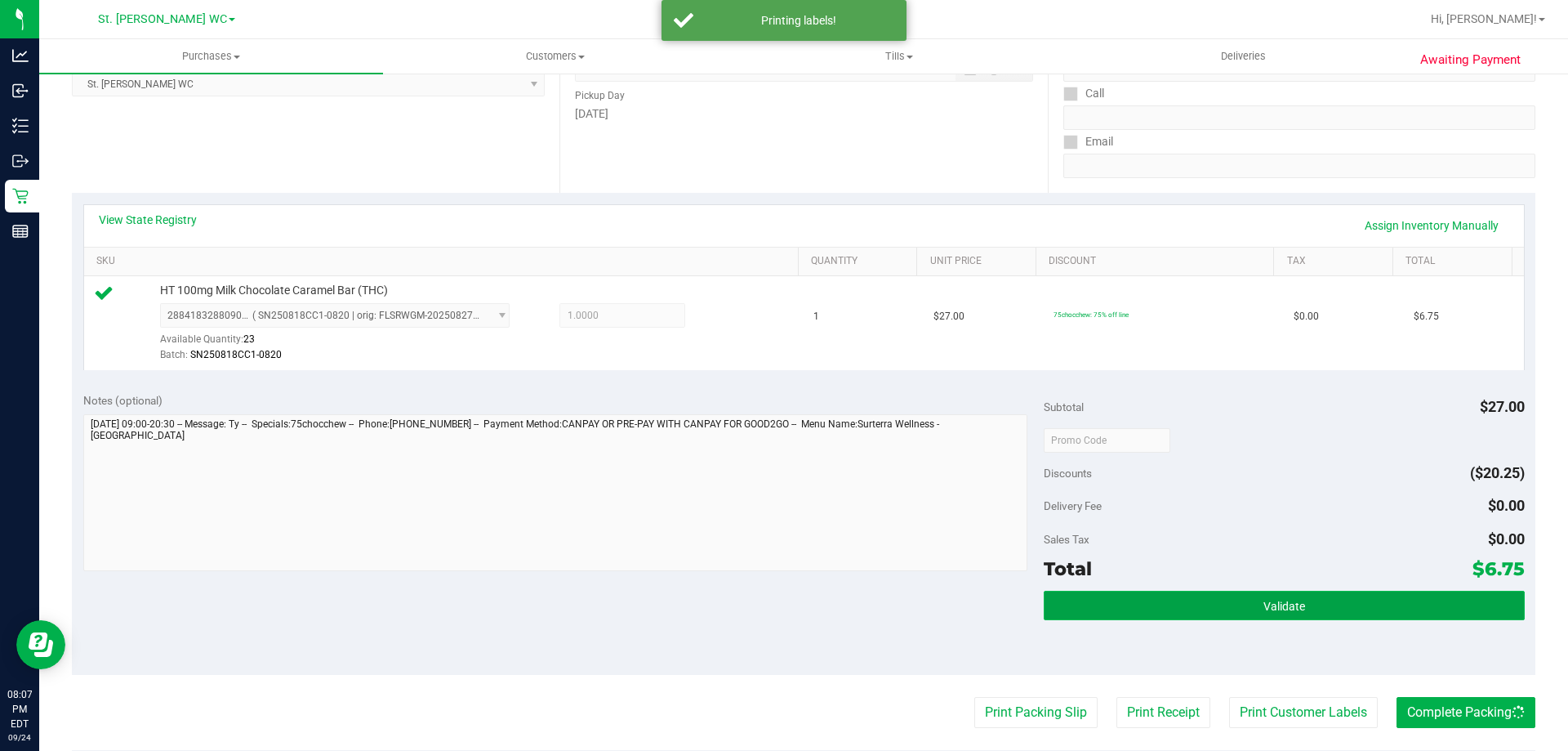
click at [1449, 590] on button "Validate" at bounding box center [1283, 604] width 480 height 29
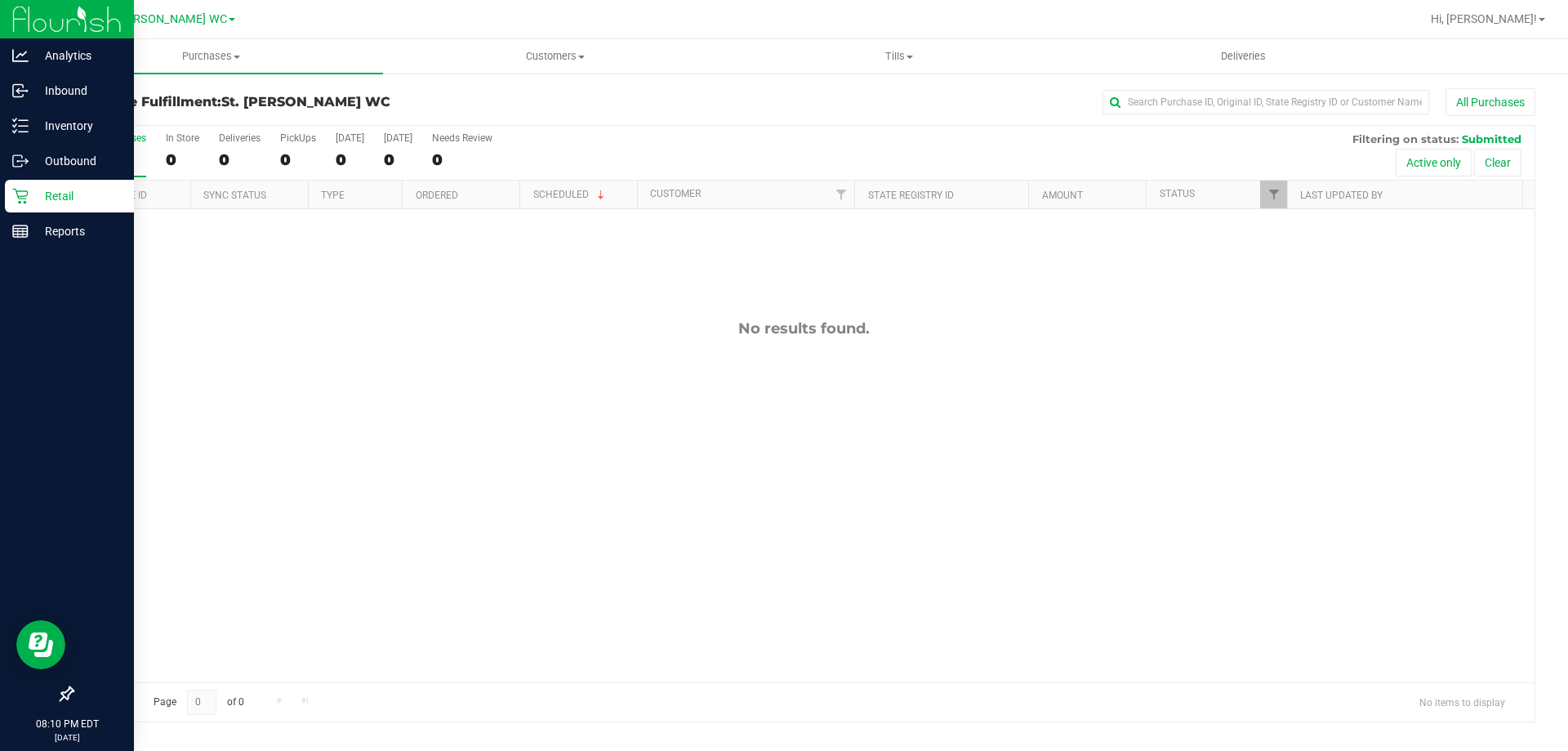
click at [34, 193] on p "Retail" at bounding box center [78, 195] width 98 height 20
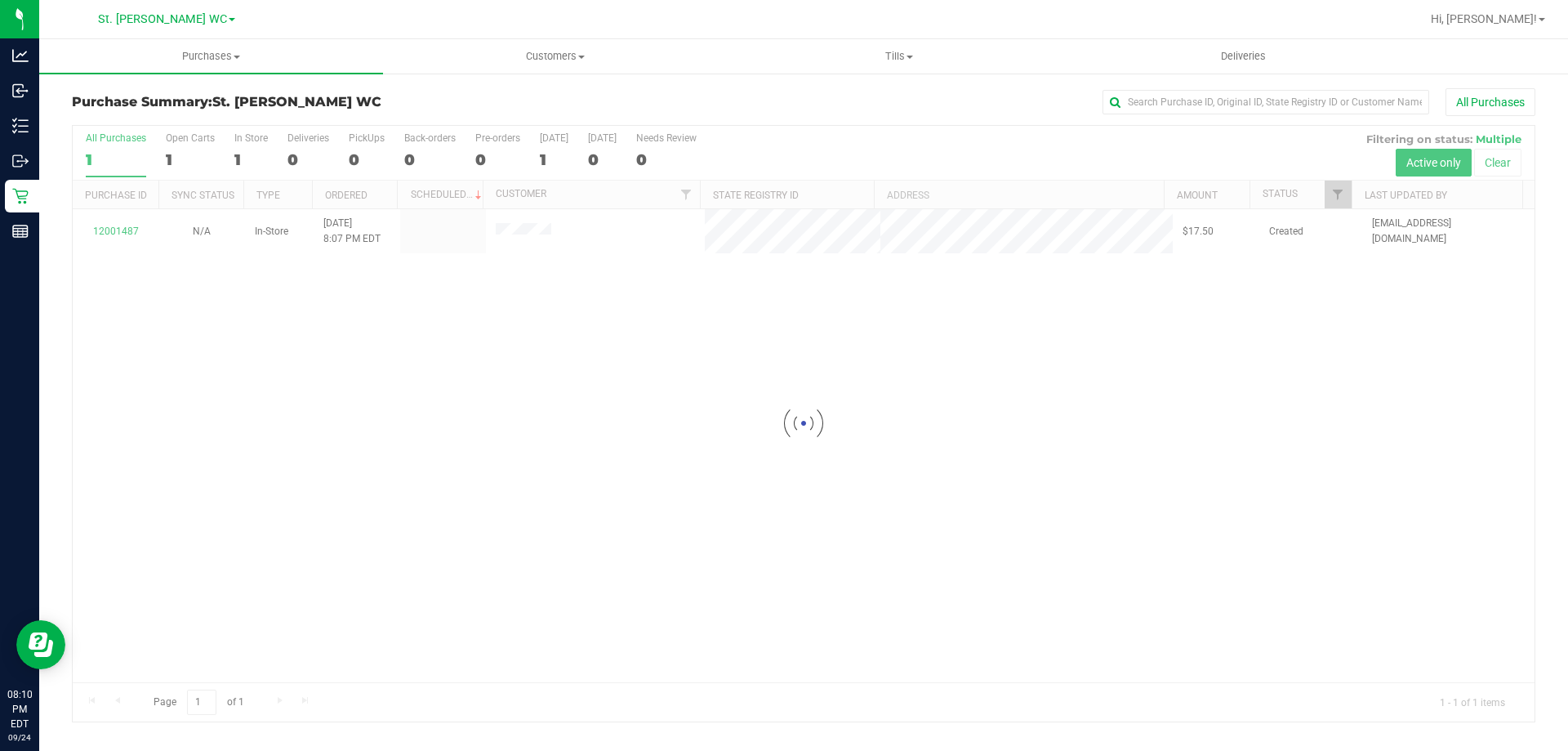
click at [120, 228] on div at bounding box center [803, 423] width 1462 height 595
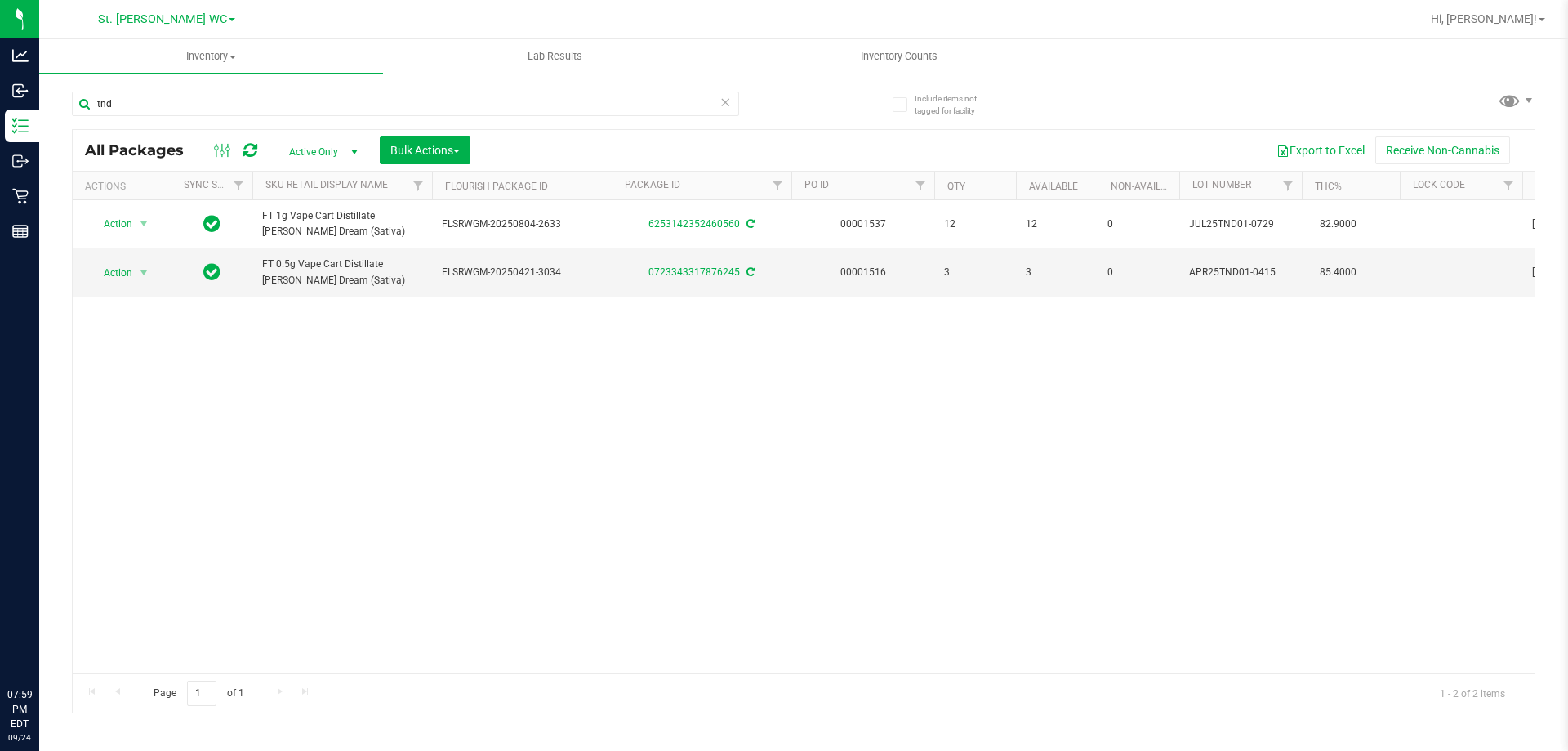
click at [287, 110] on input "tnd" at bounding box center [405, 104] width 667 height 24
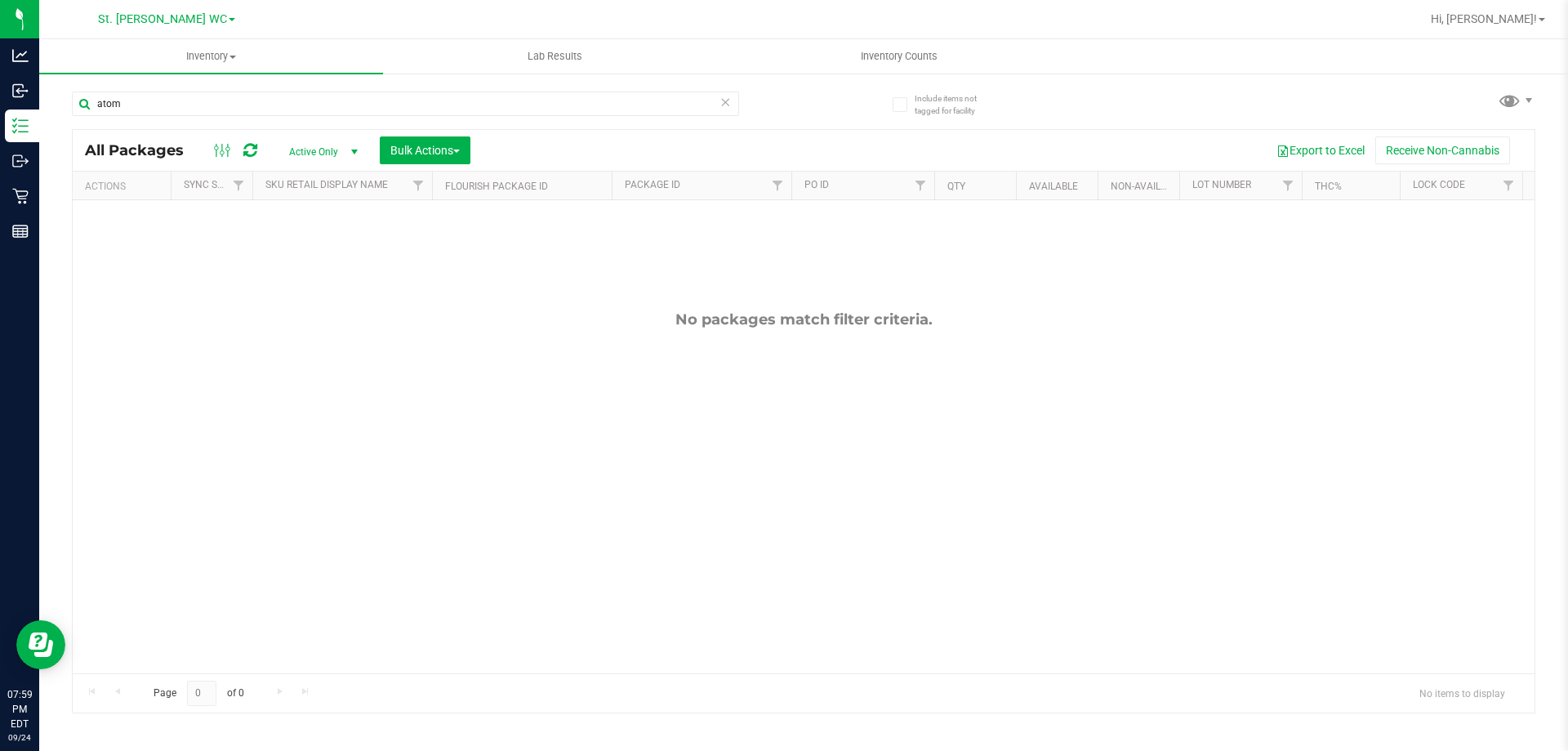
type input "atom"
